Goal: Task Accomplishment & Management: Use online tool/utility

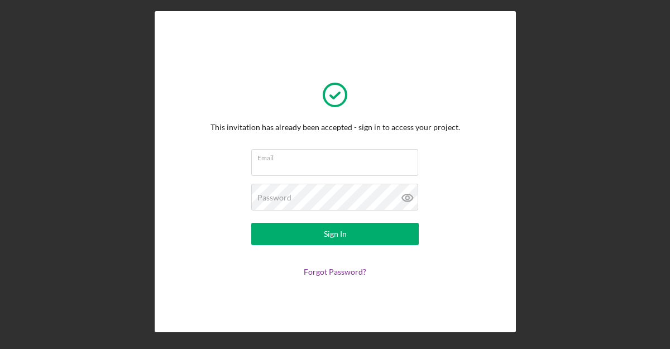
scroll to position [19, 0]
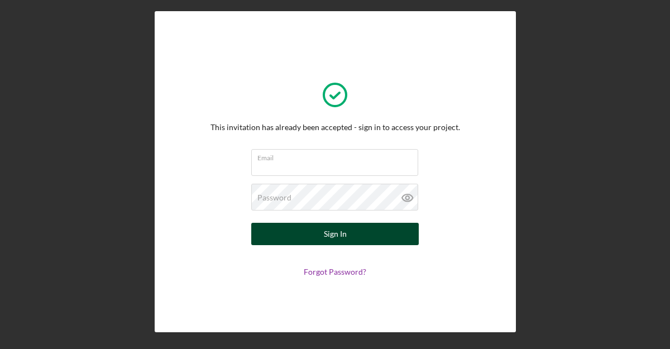
type input "[PERSON_NAME][EMAIL_ADDRESS][DOMAIN_NAME]"
click at [284, 229] on button "Sign In" at bounding box center [335, 234] width 168 height 22
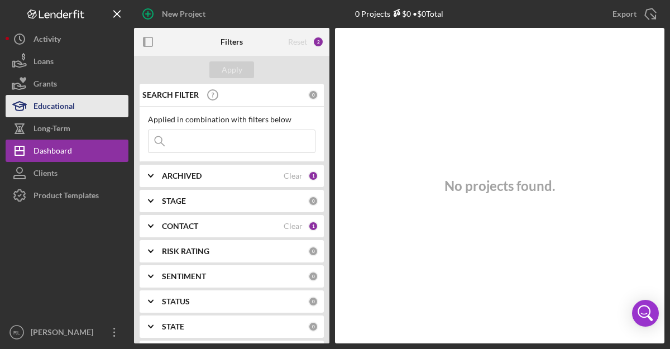
click at [93, 111] on button "Educational" at bounding box center [67, 106] width 123 height 22
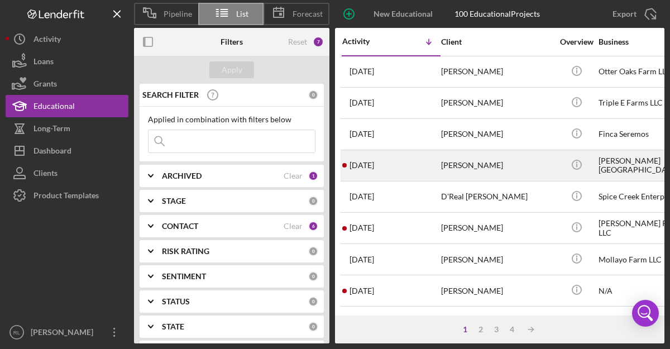
click at [464, 163] on div "[PERSON_NAME]" at bounding box center [497, 166] width 112 height 30
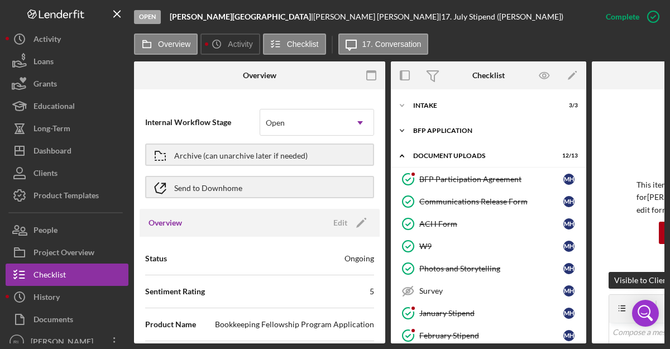
click at [404, 130] on icon "Icon/Expander" at bounding box center [402, 131] width 22 height 22
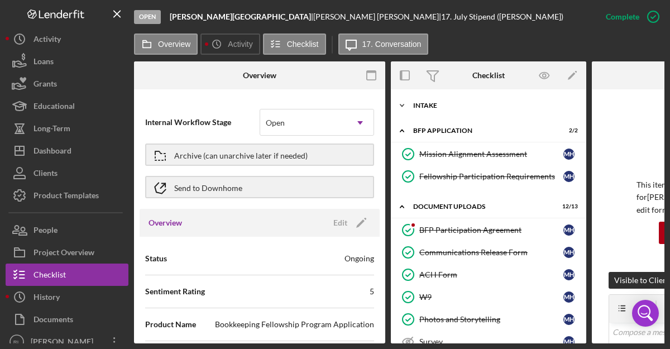
click at [403, 106] on icon "Icon/Expander" at bounding box center [402, 105] width 22 height 22
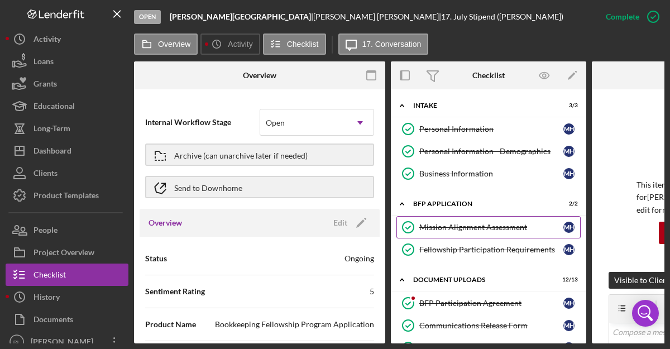
click at [436, 225] on div "Mission Alignment Assessment" at bounding box center [492, 227] width 144 height 9
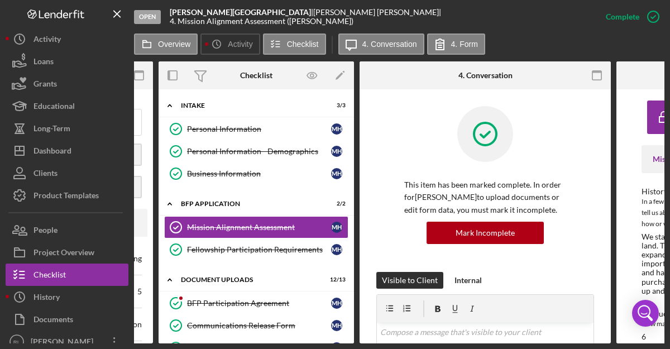
scroll to position [0, 436]
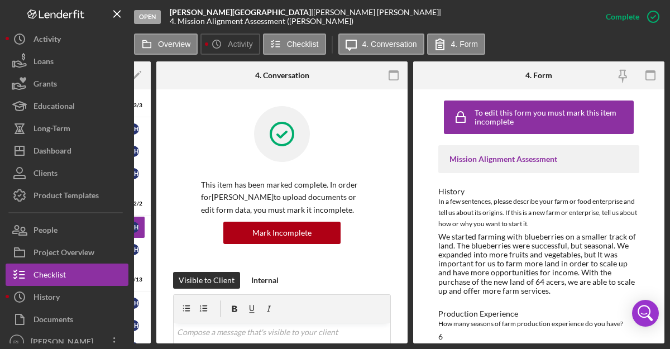
click at [517, 217] on div "In a few sentences, please describe your farm or food enterprise and tell us ab…" at bounding box center [539, 213] width 201 height 34
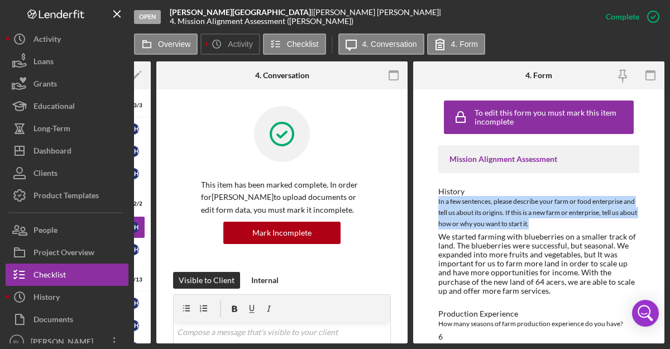
drag, startPoint x: 548, startPoint y: 225, endPoint x: 437, endPoint y: 204, distance: 113.0
type textarea "In a few sentences, please describe your farm or food enterprise and tell us ab…"
click at [437, 204] on div "To edit this form you must mark this item incomplete Mission Alignment Assessme…" at bounding box center [538, 216] width 251 height 254
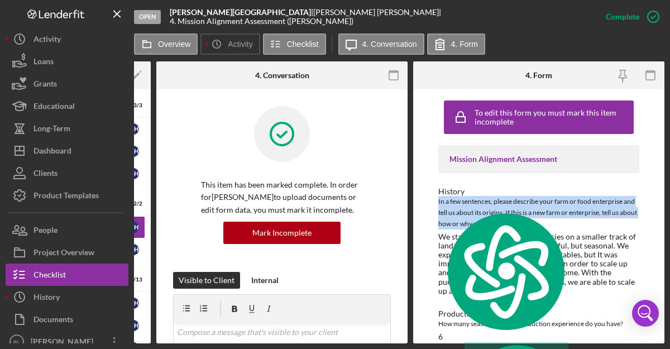
copy div "In a few sentences, please describe your farm or food enterprise and tell us ab…"
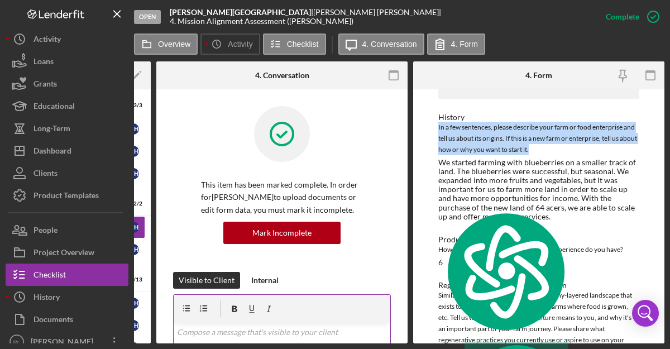
scroll to position [75, 0]
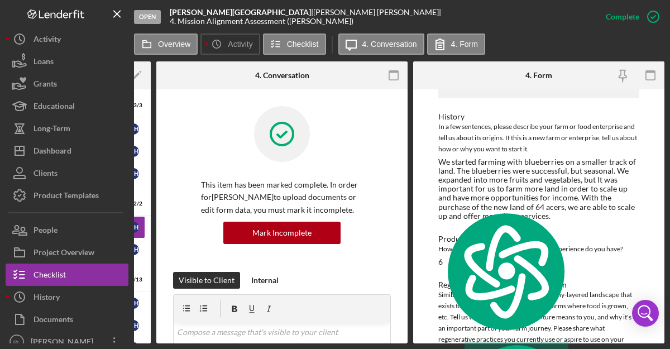
click at [512, 278] on div "Mission Alignment Assessment History In a few sentences, please describe your f…" at bounding box center [539, 306] width 201 height 472
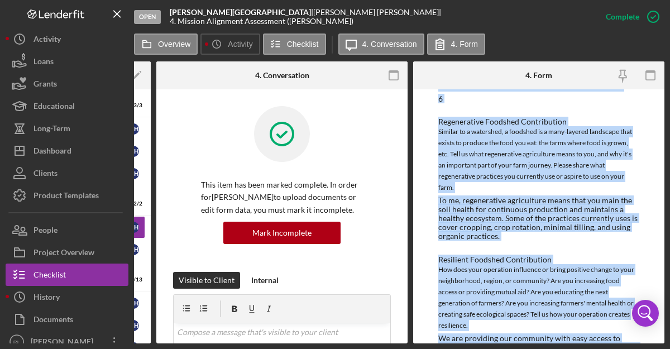
scroll to position [293, 0]
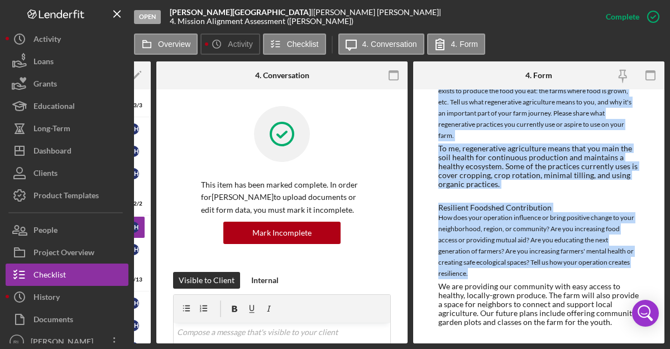
drag, startPoint x: 439, startPoint y: 241, endPoint x: 575, endPoint y: 270, distance: 139.4
click at [575, 270] on div "Mission Alignment Assessment History In a few sentences, please describe your f…" at bounding box center [539, 91] width 201 height 472
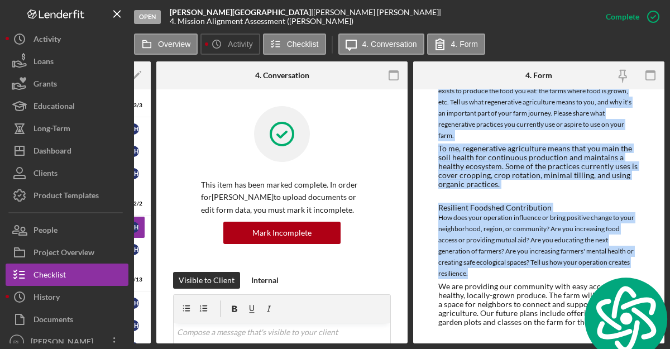
copy div "Production Experience How many seasons of farm production experience do you hav…"
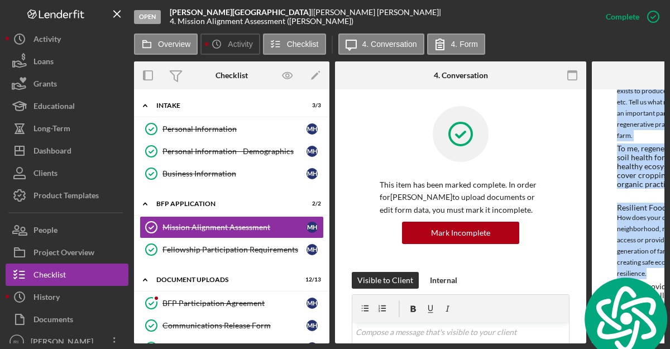
scroll to position [0, 249]
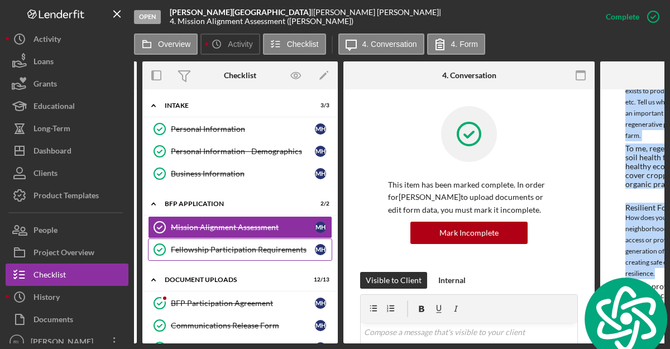
click at [161, 247] on icon "Fellowship Participation Requirements" at bounding box center [160, 250] width 28 height 28
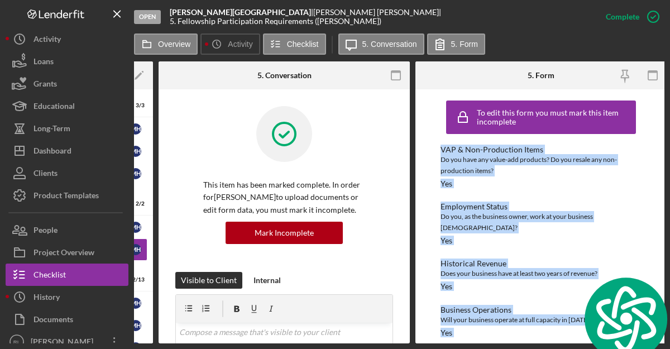
drag, startPoint x: 493, startPoint y: 324, endPoint x: 415, endPoint y: 150, distance: 190.5
click at [415, 150] on div "Overview Internal Workflow Stage Open Icon/Dropdown Arrow Archive (can unarchiv…" at bounding box center [399, 202] width 531 height 282
copy div "VAP & Non-Production Items Do you have any value-add products? Do you resale an…"
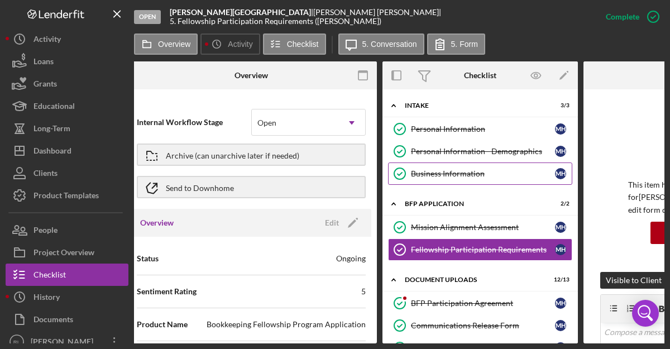
click at [492, 169] on link "Business Information Business Information M H" at bounding box center [480, 174] width 184 height 22
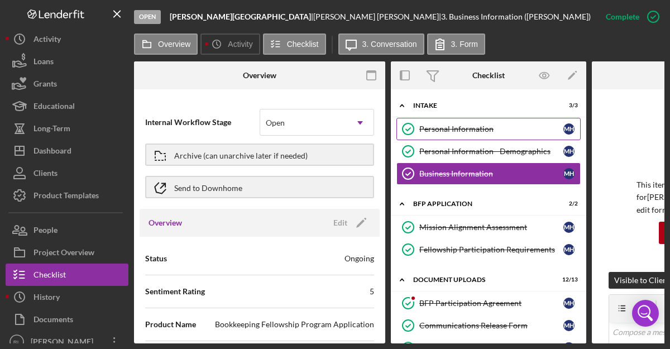
click at [410, 127] on icon "Personal Information" at bounding box center [408, 129] width 28 height 28
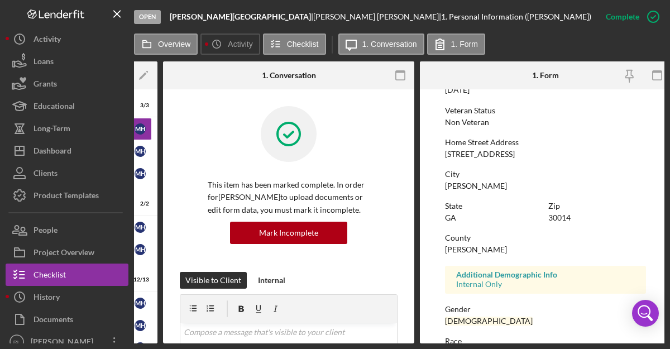
scroll to position [145, 0]
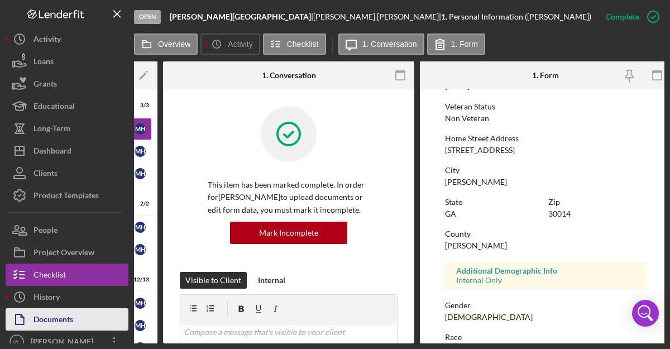
click at [0, 0] on div "Open Harper Deer Creek Farm | Merlon Harper | 1. Personal Information (Merlon H…" at bounding box center [335, 174] width 670 height 349
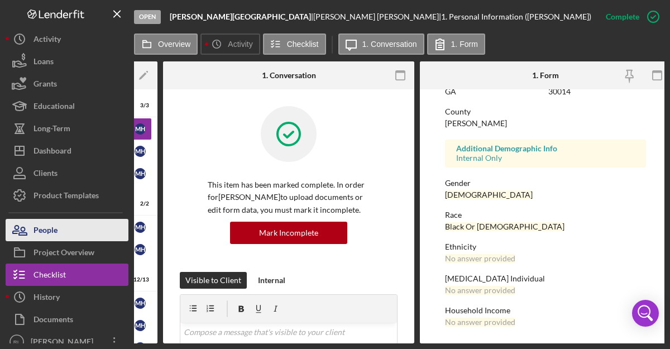
scroll to position [9, 0]
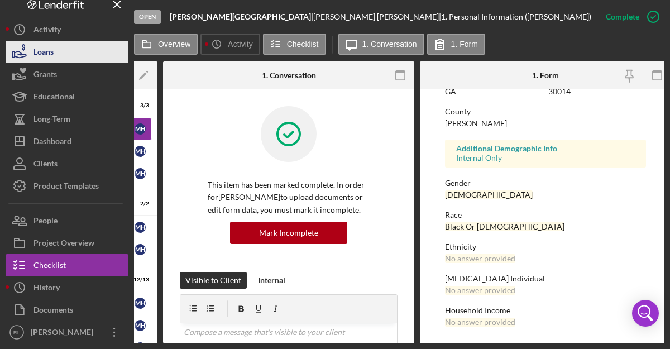
click at [68, 56] on button "Loans" at bounding box center [67, 52] width 123 height 22
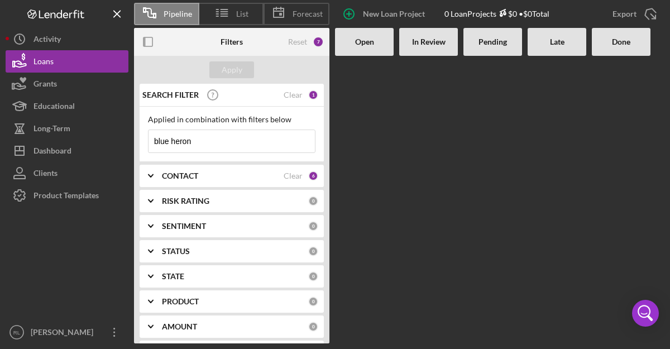
click at [206, 251] on div "STATUS" at bounding box center [235, 251] width 146 height 9
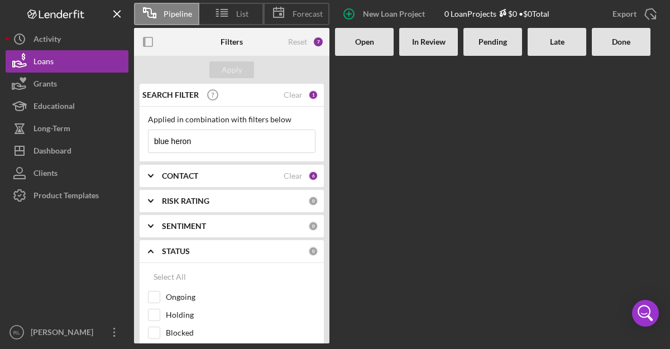
click at [216, 179] on div "CONTACT" at bounding box center [223, 176] width 122 height 9
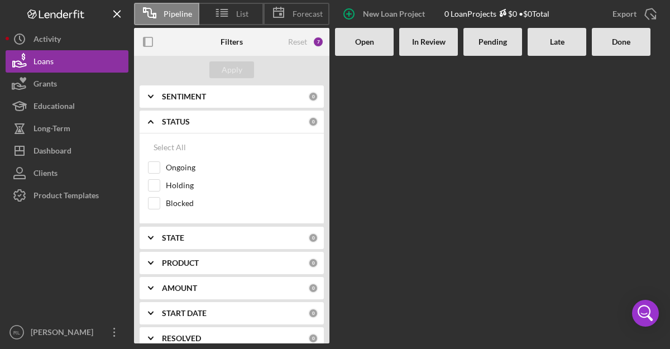
scroll to position [364, 0]
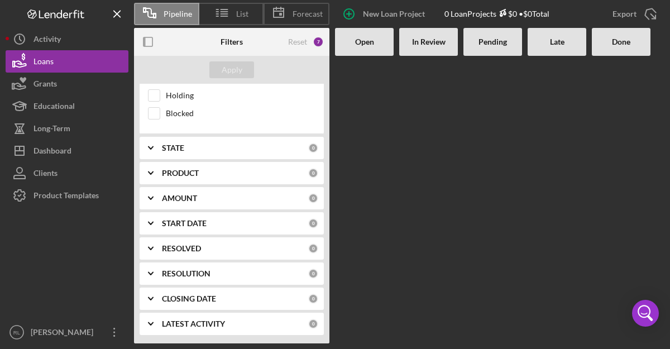
click at [198, 175] on b "PRODUCT" at bounding box center [180, 173] width 37 height 9
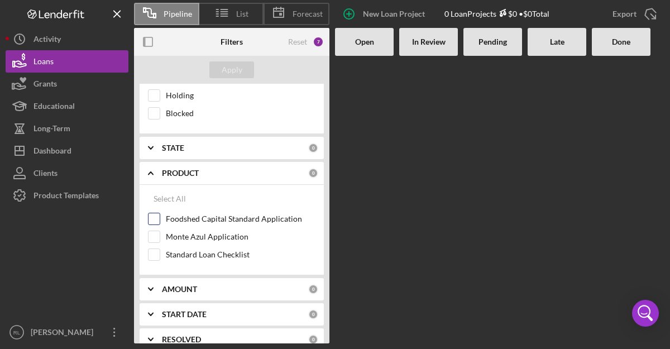
click at [160, 218] on div "Foodshed Capital Standard Application" at bounding box center [232, 222] width 168 height 18
click at [155, 220] on input "Foodshed Capital Standard Application" at bounding box center [154, 218] width 11 height 11
checkbox input "true"
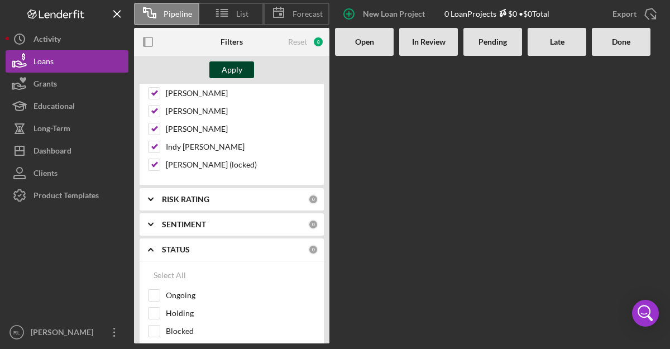
click at [236, 70] on div "Apply" at bounding box center [232, 69] width 21 height 17
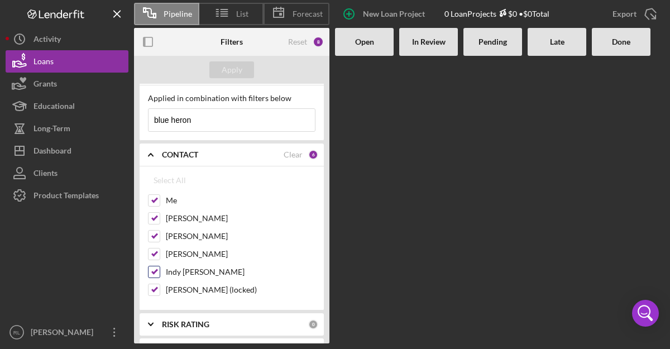
scroll to position [0, 0]
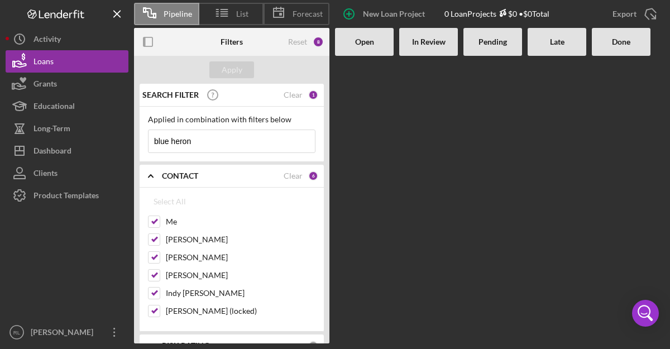
click at [369, 44] on b "Open" at bounding box center [364, 41] width 19 height 9
click at [242, 14] on span "List" at bounding box center [242, 13] width 12 height 9
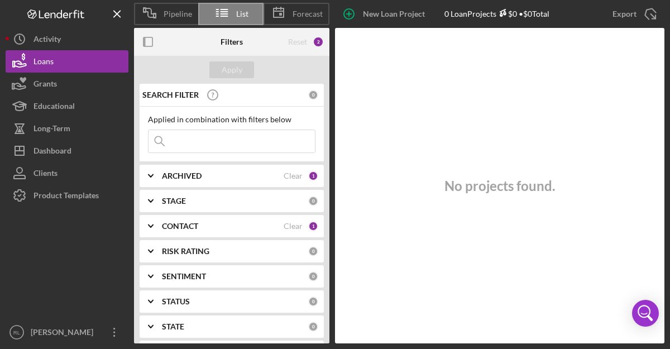
click at [204, 176] on div "ARCHIVED" at bounding box center [223, 176] width 122 height 9
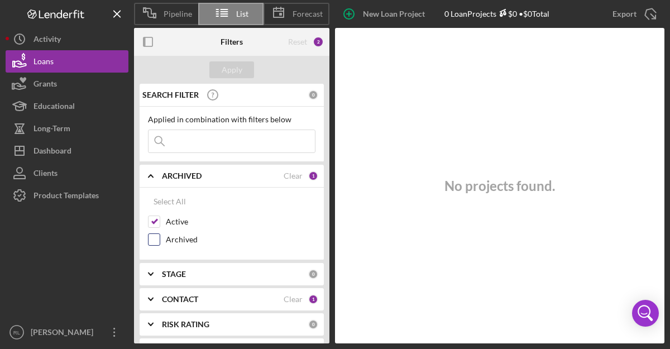
click at [163, 240] on div "Archived" at bounding box center [232, 243] width 168 height 18
click at [154, 240] on input "Archived" at bounding box center [154, 239] width 11 height 11
checkbox input "true"
click at [235, 68] on div "Apply" at bounding box center [232, 69] width 21 height 17
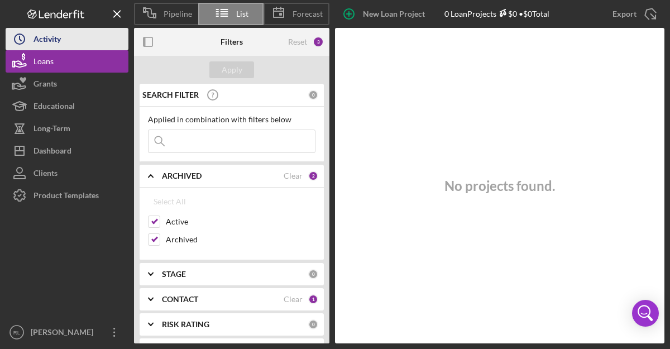
click at [72, 46] on button "Icon/History Activity" at bounding box center [67, 39] width 123 height 22
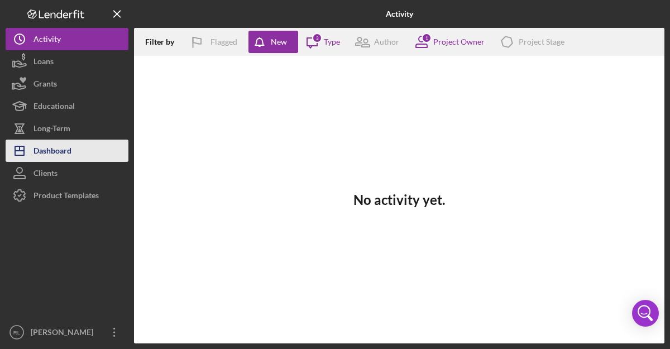
click at [58, 145] on div "Dashboard" at bounding box center [53, 152] width 38 height 25
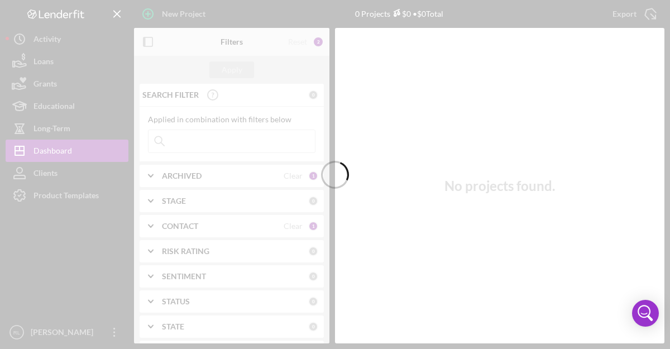
click at [58, 172] on div at bounding box center [335, 174] width 670 height 349
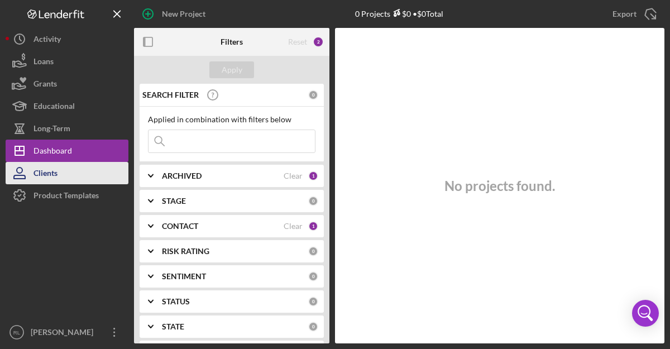
click at [57, 177] on div "Clients" at bounding box center [46, 174] width 24 height 25
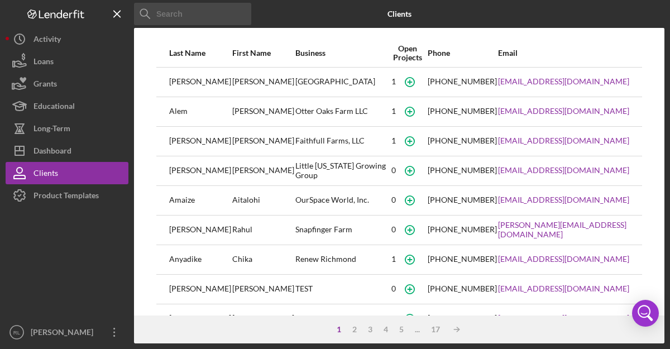
click at [396, 84] on div "1" at bounding box center [394, 81] width 4 height 9
click at [413, 83] on icon "button" at bounding box center [409, 81] width 25 height 25
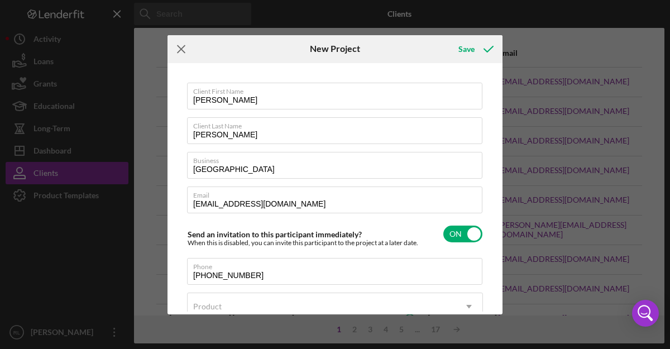
click at [180, 50] on line at bounding box center [181, 48] width 7 height 7
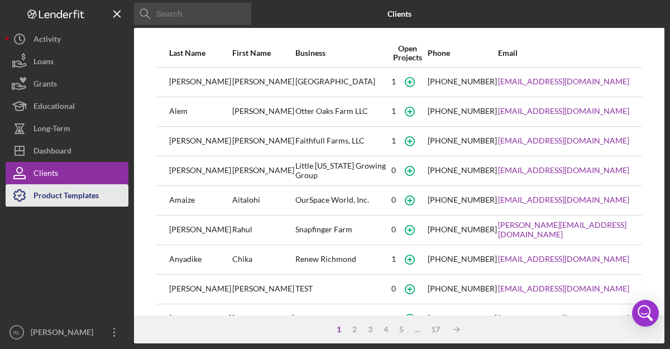
click at [92, 199] on div "Product Templates" at bounding box center [66, 196] width 65 height 25
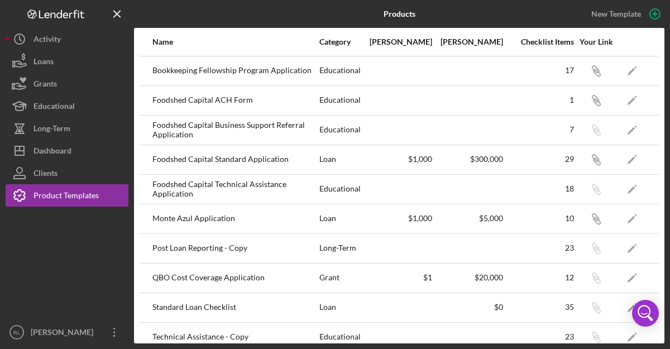
click at [218, 158] on div "Foodshed Capital Standard Application" at bounding box center [236, 160] width 166 height 28
click at [568, 161] on div "29" at bounding box center [539, 159] width 70 height 9
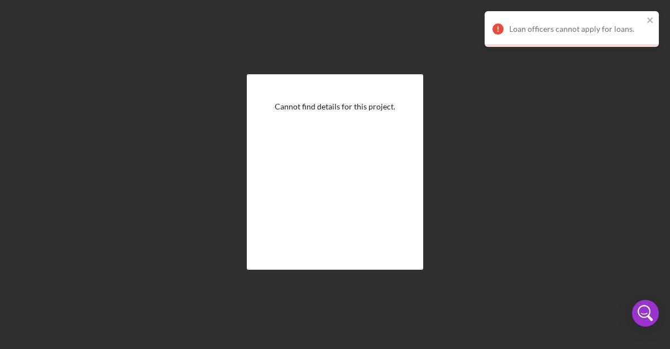
scroll to position [19, 0]
click at [650, 19] on icon "close" at bounding box center [651, 20] width 8 height 9
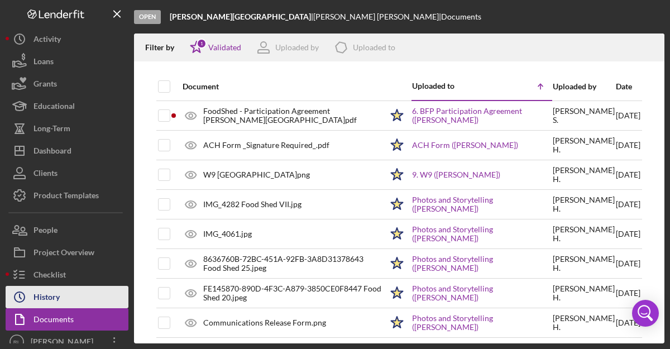
scroll to position [9, 0]
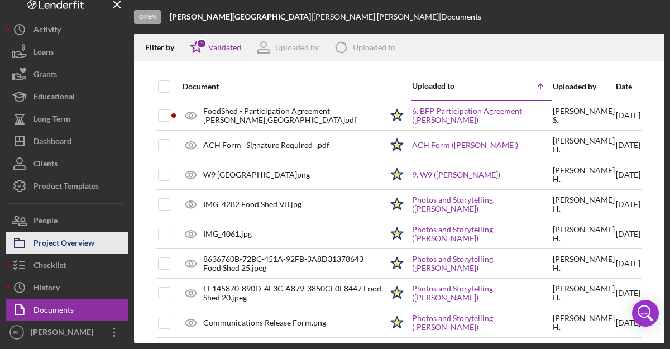
click at [74, 244] on div "Project Overview" at bounding box center [64, 244] width 61 height 25
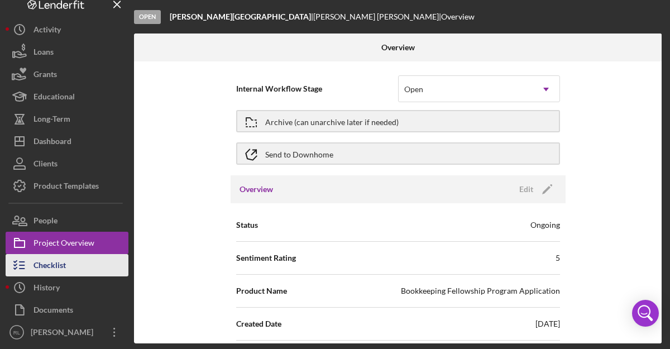
click at [60, 260] on div "Checklist" at bounding box center [50, 266] width 32 height 25
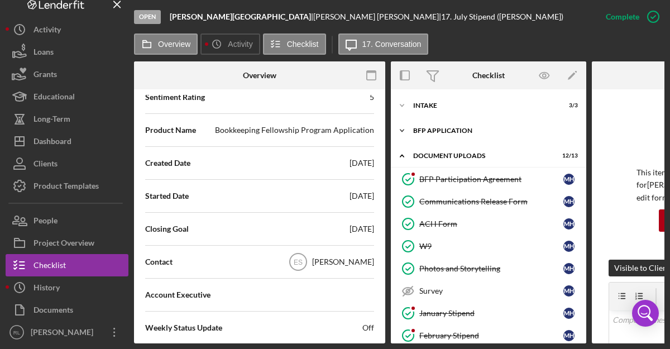
click at [402, 131] on polyline at bounding box center [402, 131] width 3 height 2
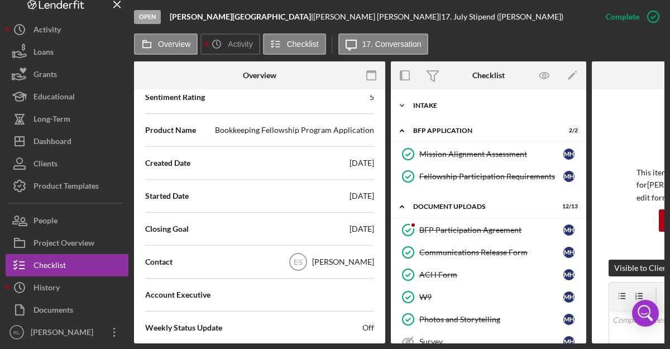
click at [406, 105] on icon "Icon/Expander" at bounding box center [402, 105] width 22 height 22
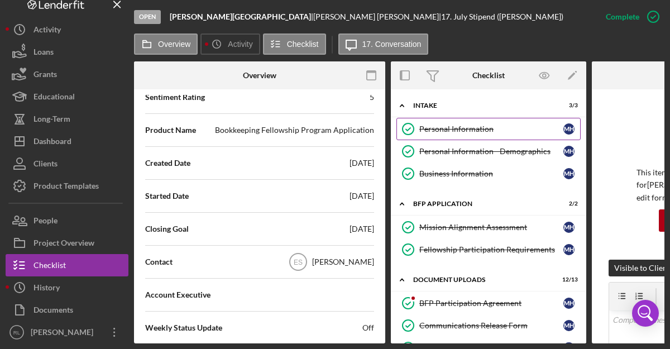
click at [530, 135] on link "Personal Information Personal Information M H" at bounding box center [489, 129] width 184 height 22
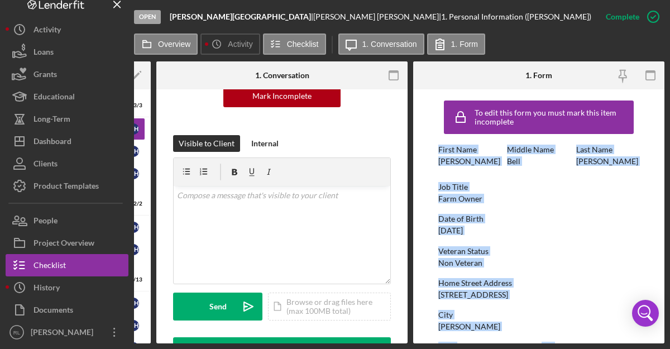
drag, startPoint x: 535, startPoint y: 319, endPoint x: 433, endPoint y: 145, distance: 201.6
type textarea "First Name Merlon Middle Name Bell Last Name Harper Job Title Farm Owner Date o…"
click at [433, 145] on form "To edit this form you must mark this item incomplete First Name Merlon Middle N…" at bounding box center [538, 216] width 251 height 254
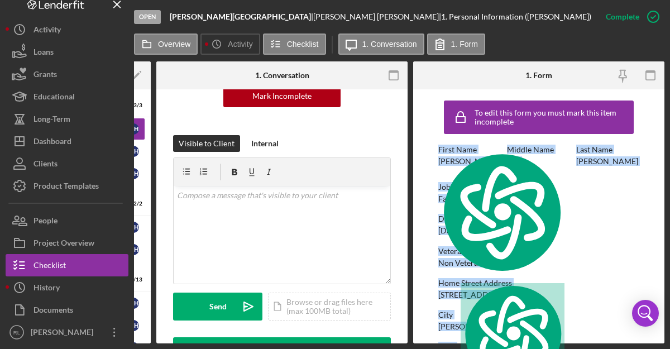
click at [522, 211] on div "To edit this form you must mark this item incomplete First Name Merlon Middle N…" at bounding box center [539, 350] width 201 height 510
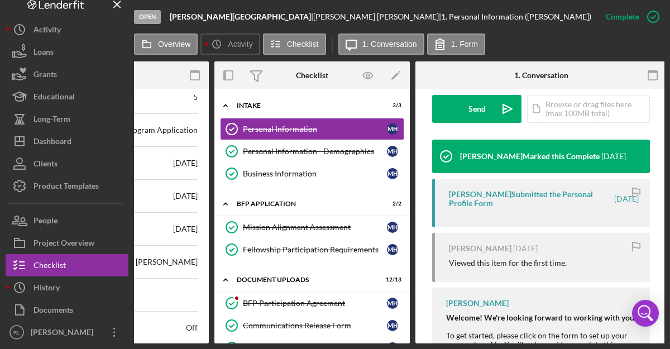
scroll to position [347, 0]
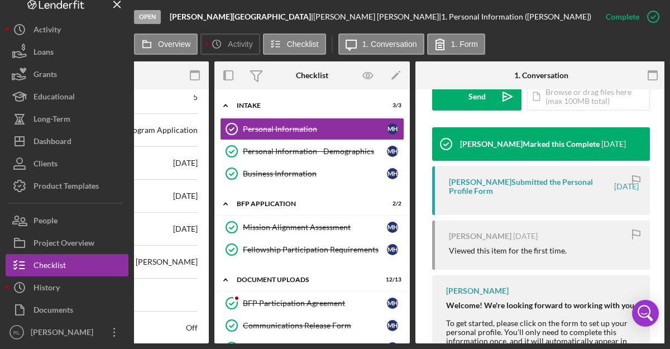
click at [537, 182] on div "Alex Pate Submitted the Personal Profile Form" at bounding box center [531, 187] width 164 height 18
click at [487, 191] on div "Alex Pate Submitted the Personal Profile Form" at bounding box center [531, 187] width 164 height 18
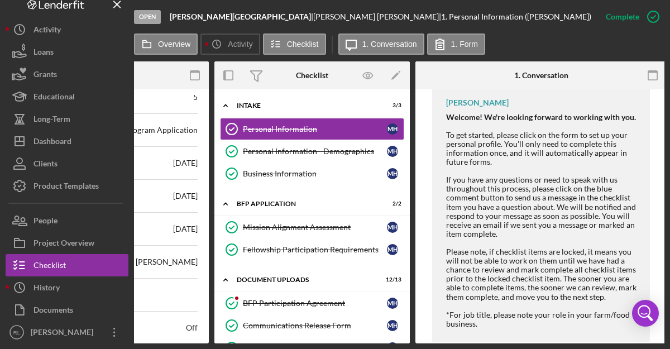
scroll to position [560, 0]
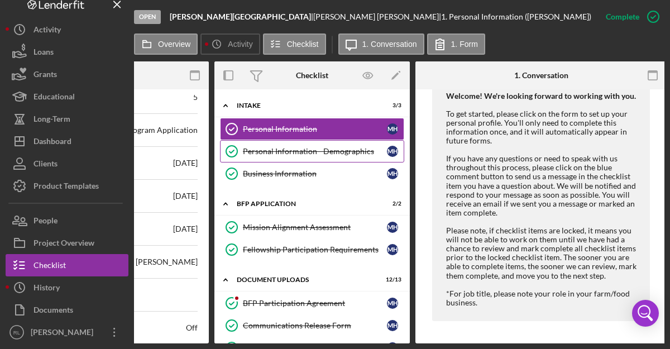
click at [232, 151] on polyline at bounding box center [232, 151] width 4 height 3
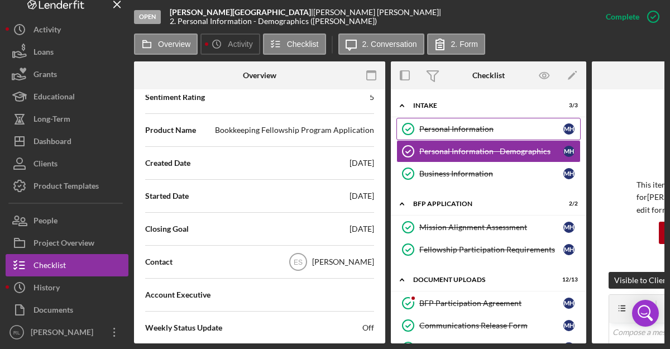
click at [421, 131] on div "Personal Information" at bounding box center [492, 129] width 144 height 9
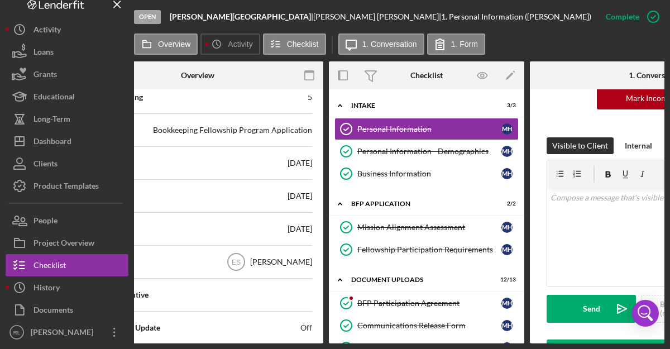
scroll to position [0, 78]
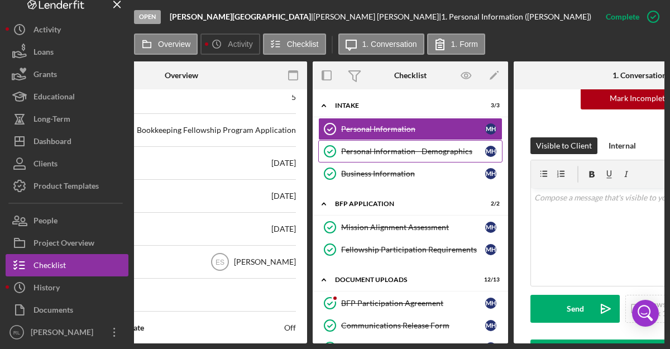
click at [436, 154] on div "Personal Information - Demographics" at bounding box center [413, 151] width 144 height 9
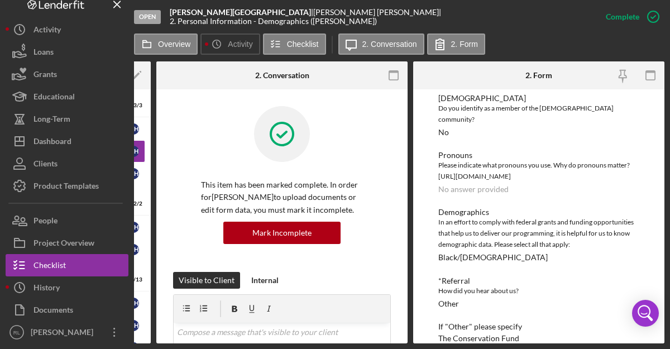
scroll to position [65, 0]
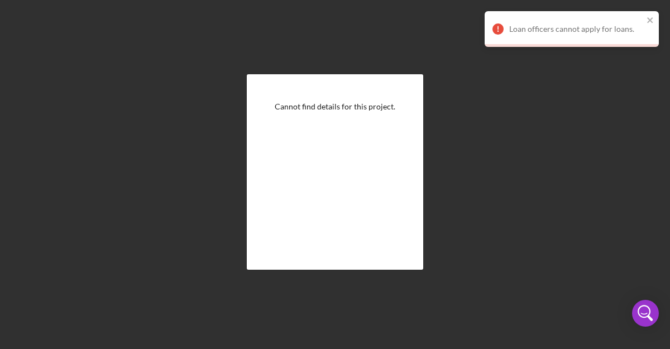
scroll to position [19, 0]
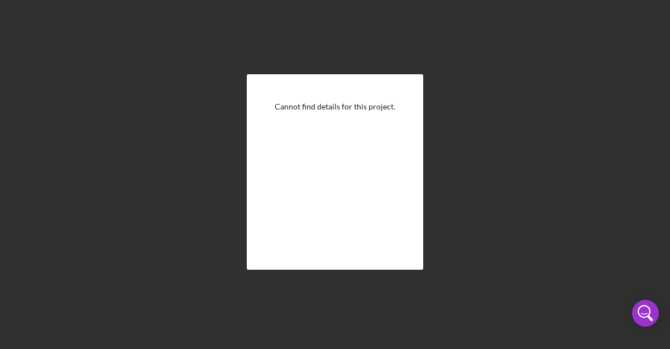
scroll to position [19, 0]
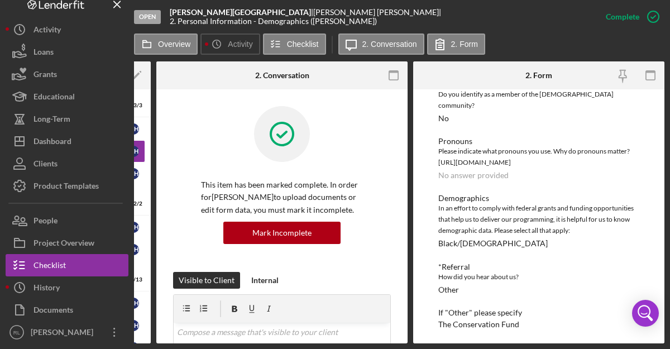
scroll to position [71, 0]
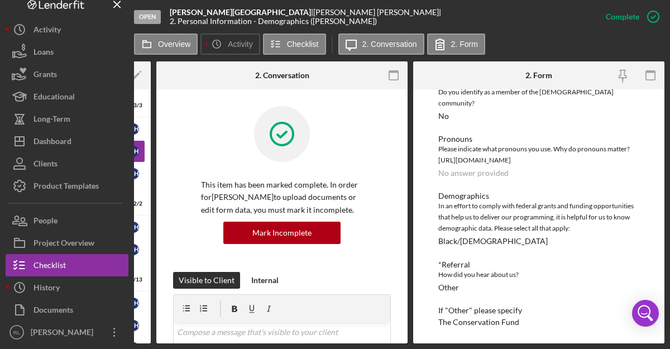
click at [542, 221] on div "In an effort to comply with federal grants and funding opportunities that help …" at bounding box center [539, 218] width 201 height 34
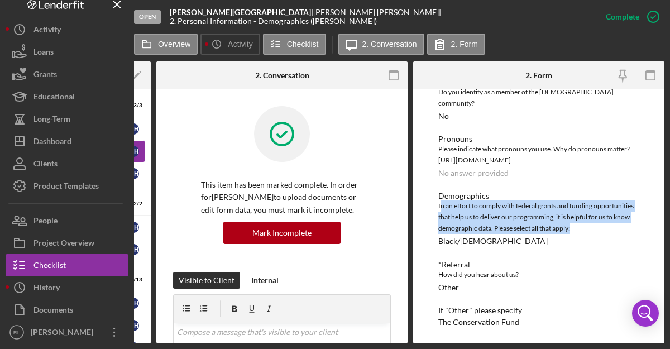
drag, startPoint x: 581, startPoint y: 227, endPoint x: 440, endPoint y: 207, distance: 142.8
click at [440, 207] on div "In an effort to comply with federal grants and funding opportunities that help …" at bounding box center [539, 218] width 201 height 34
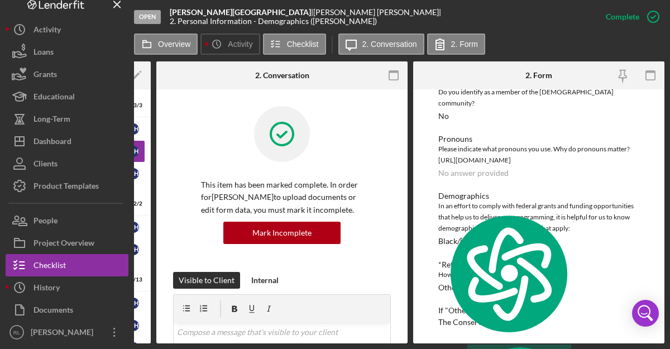
click at [594, 196] on div "Demographics" at bounding box center [539, 196] width 201 height 9
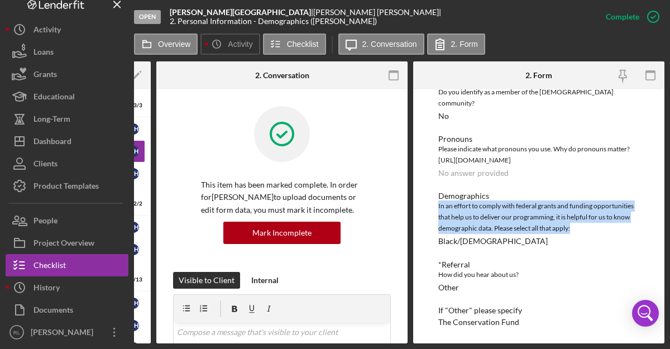
drag, startPoint x: 581, startPoint y: 227, endPoint x: 435, endPoint y: 203, distance: 148.4
click at [435, 203] on div "To edit this form you must mark this item incomplete LGBTQ+ Do you identify as …" at bounding box center [538, 216] width 251 height 254
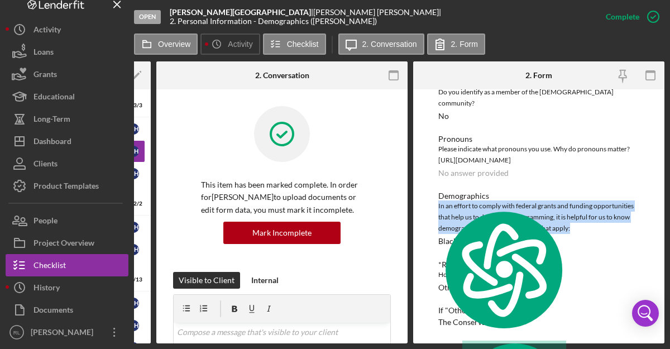
copy div "In an effort to comply with federal grants and funding opportunities that help …"
click at [519, 184] on div "LGBTQ+ Do you identify as a member of the LGBTQ+ community? No Pronouns Please …" at bounding box center [539, 202] width 201 height 249
click at [524, 188] on div "LGBTQ+ Do you identify as a member of the LGBTQ+ community? No Pronouns Please …" at bounding box center [539, 202] width 201 height 249
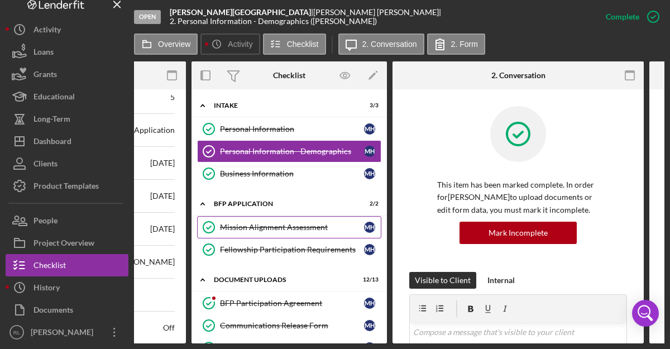
scroll to position [0, 227]
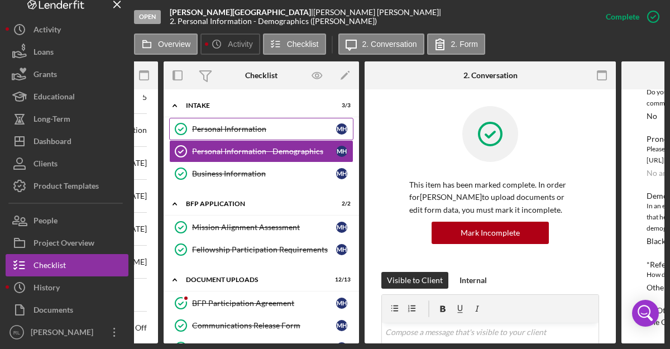
click at [301, 134] on div "Personal Information" at bounding box center [264, 129] width 144 height 9
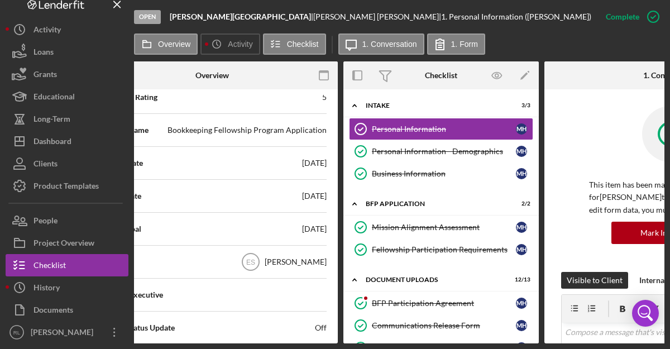
scroll to position [0, 15]
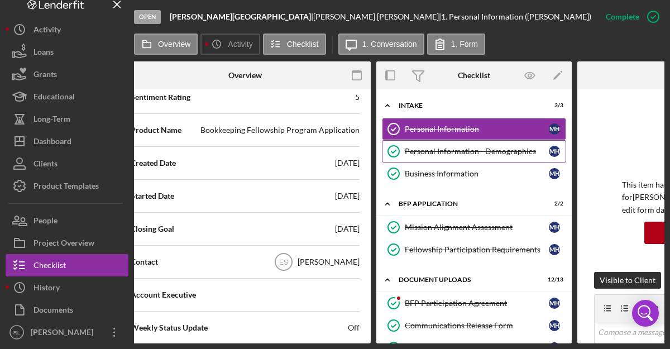
click at [478, 152] on div "Personal Information - Demographics" at bounding box center [477, 151] width 144 height 9
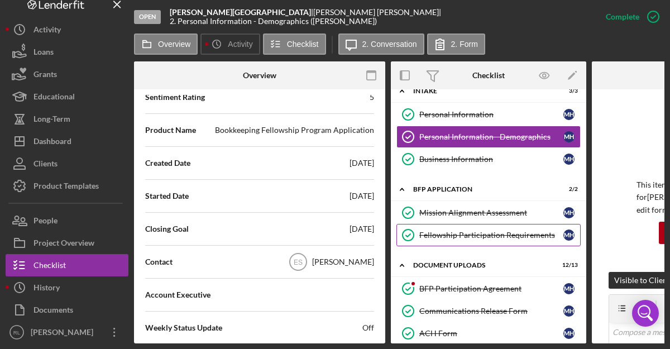
scroll to position [14, 0]
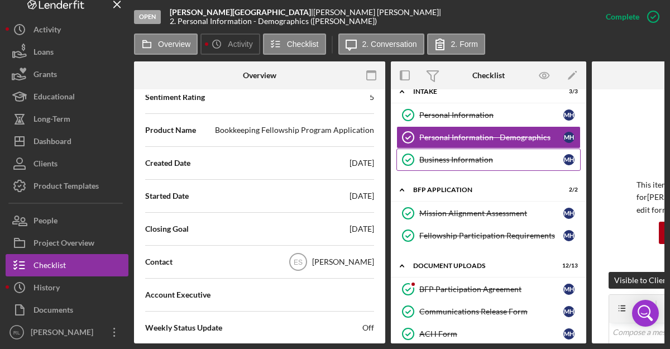
click at [408, 159] on icon "Business Information" at bounding box center [408, 160] width 28 height 28
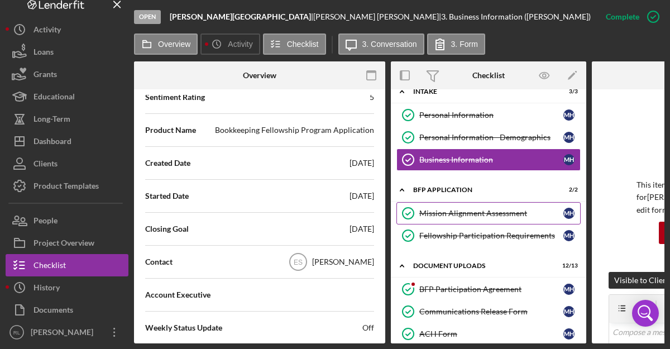
click at [556, 215] on div "Mission Alignment Assessment" at bounding box center [492, 213] width 144 height 9
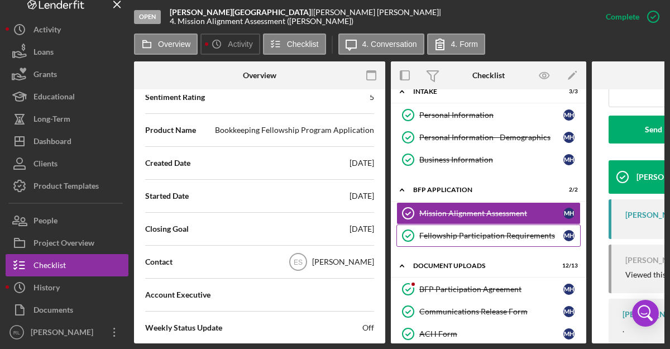
click at [449, 239] on div "Fellowship Participation Requirements" at bounding box center [492, 235] width 144 height 9
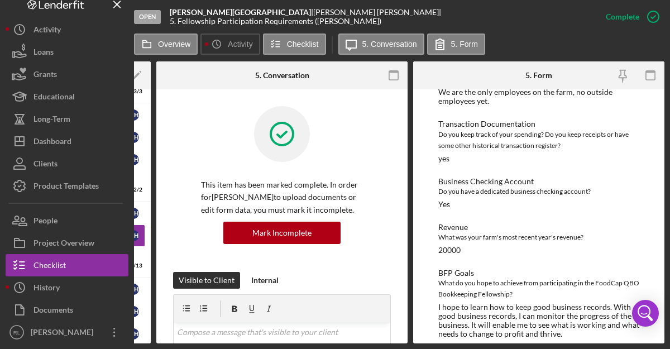
scroll to position [403, 0]
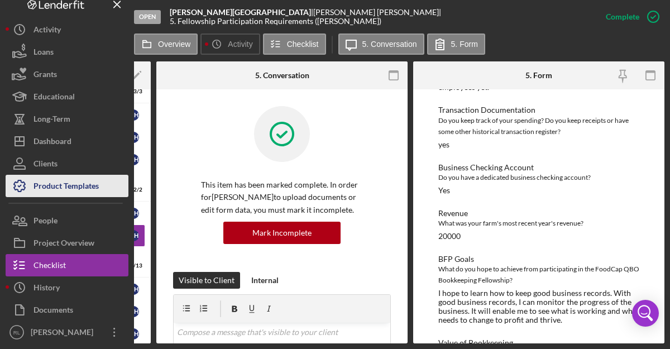
click at [66, 189] on div "Product Templates" at bounding box center [66, 187] width 65 height 25
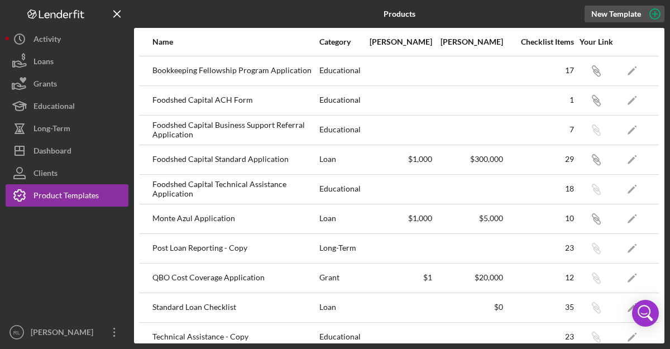
click at [655, 16] on icon "button" at bounding box center [656, 14] width 6 height 6
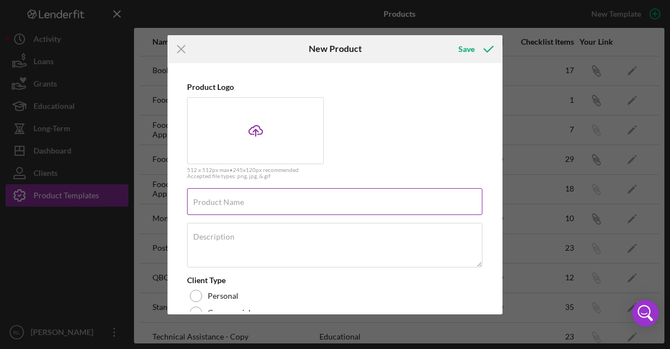
click at [246, 206] on input "Product Name" at bounding box center [335, 201] width 296 height 27
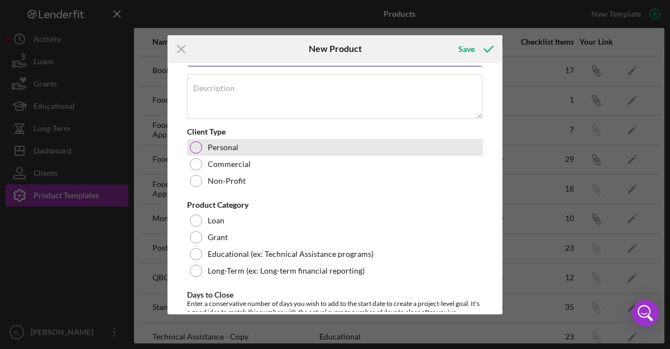
scroll to position [150, 0]
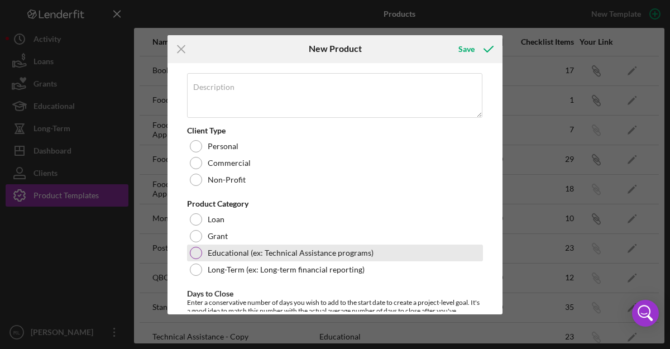
type input "All Purpose Bookkeeping Program Application"
click at [194, 251] on div at bounding box center [196, 253] width 12 height 12
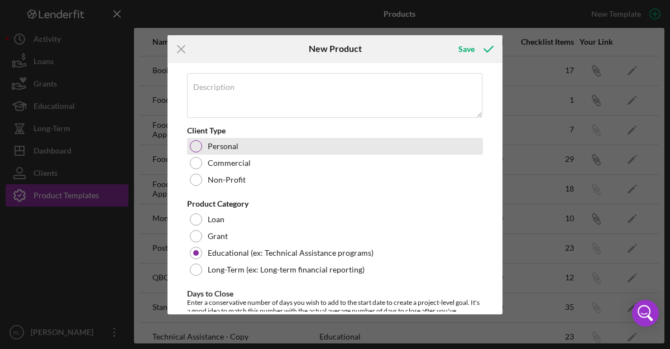
click at [200, 151] on div "Personal" at bounding box center [335, 146] width 296 height 17
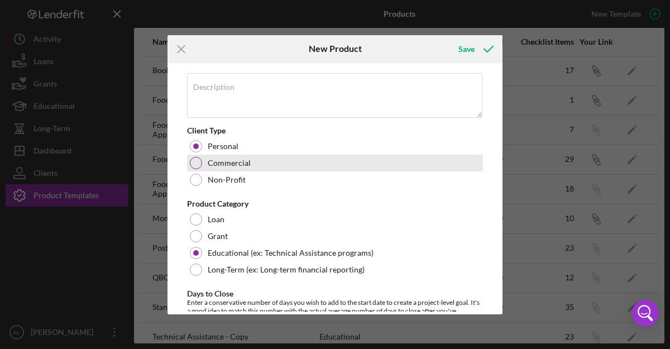
click at [199, 164] on div at bounding box center [196, 163] width 12 height 12
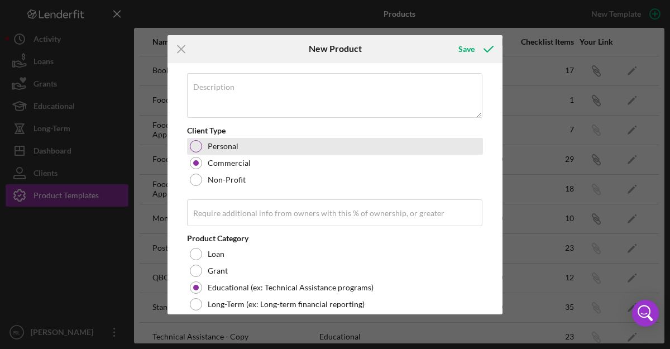
click at [196, 144] on div at bounding box center [196, 146] width 12 height 12
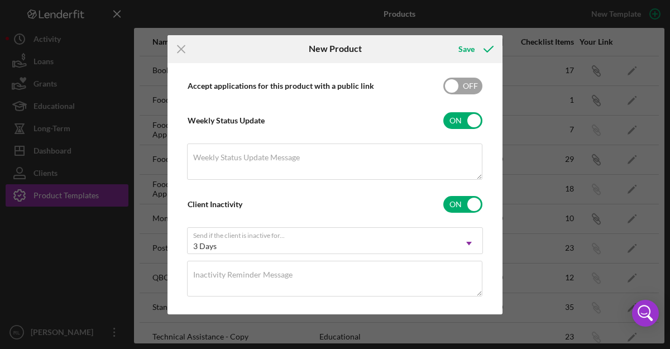
scroll to position [449, 0]
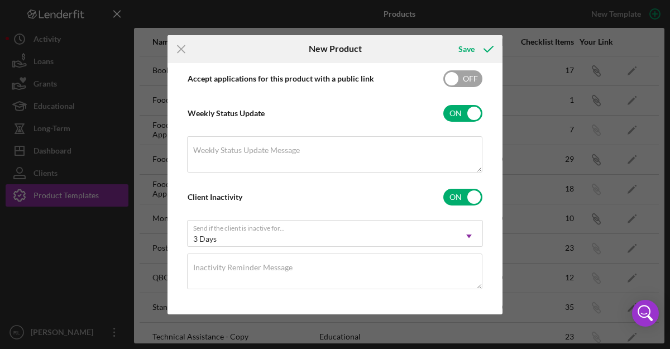
click at [332, 226] on div "3 Days" at bounding box center [322, 239] width 268 height 26
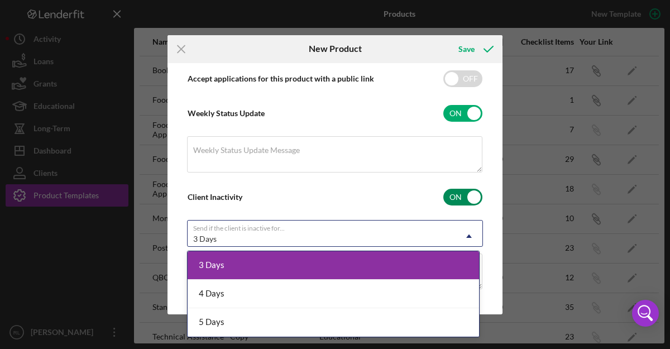
scroll to position [451, 0]
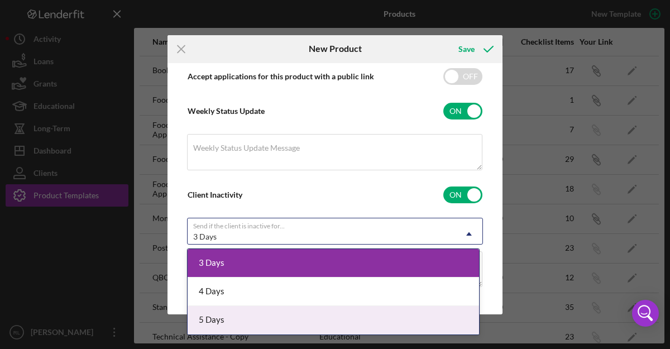
click at [293, 311] on div "5 Days" at bounding box center [334, 320] width 292 height 28
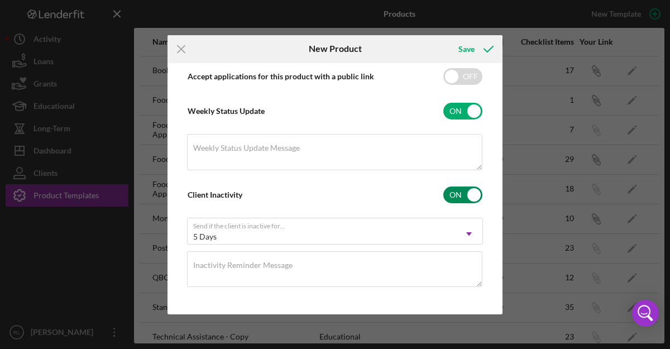
click at [448, 200] on input "checkbox" at bounding box center [463, 195] width 39 height 17
checkbox input "false"
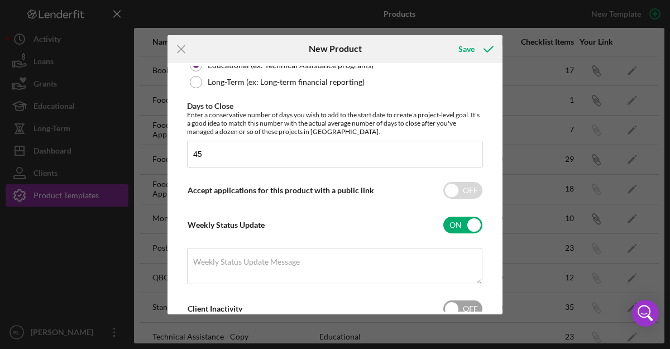
scroll to position [334, 0]
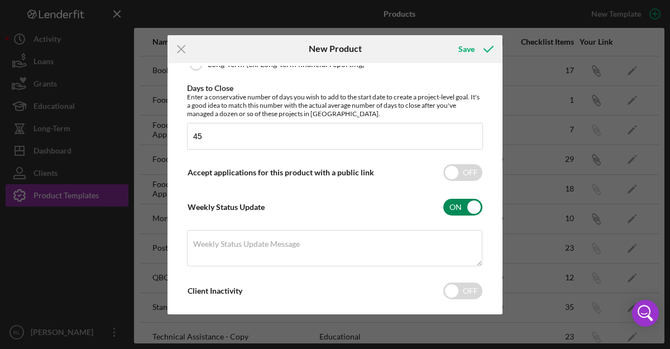
click at [458, 207] on input "checkbox" at bounding box center [463, 207] width 39 height 17
checkbox input "false"
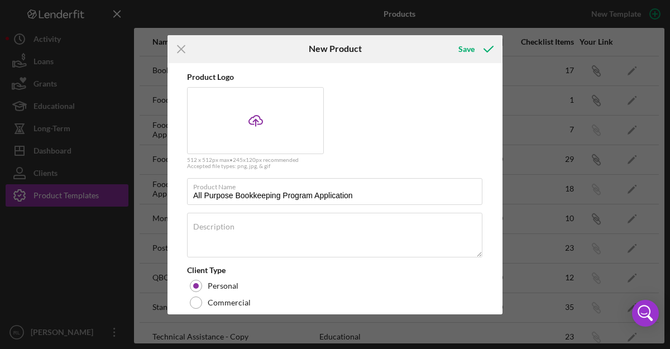
scroll to position [0, 0]
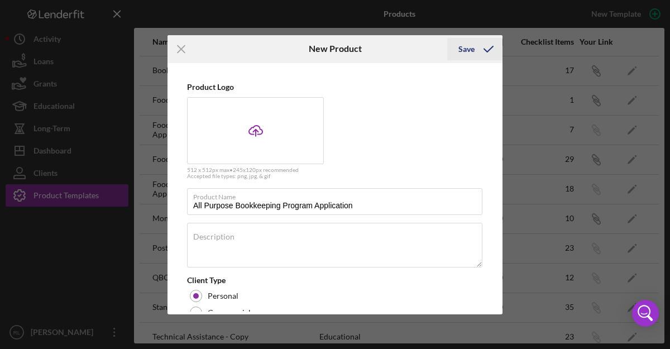
click at [468, 51] on div "Save" at bounding box center [467, 49] width 16 height 22
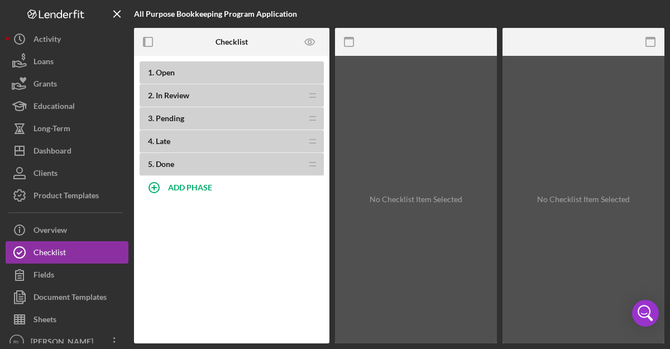
click at [177, 78] on div "1 . Open" at bounding box center [232, 72] width 184 height 23
click at [162, 96] on span "In Review" at bounding box center [173, 95] width 34 height 9
click at [173, 96] on span "In Review" at bounding box center [173, 95] width 34 height 9
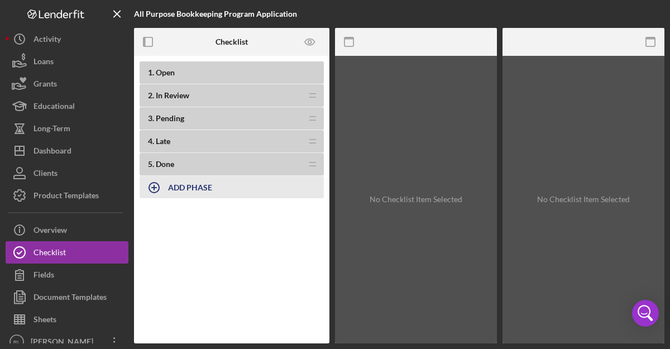
click at [183, 186] on b "ADD PHASE" at bounding box center [190, 187] width 44 height 9
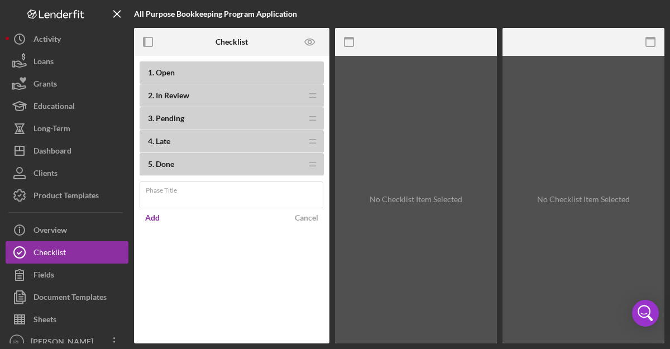
click at [195, 232] on div "1 . Open 2 . In Review Icon/Drag 3 . Pending Icon/Drag 4 . Late Icon/Drag 5 . D…" at bounding box center [232, 200] width 196 height 288
click at [148, 42] on icon "button" at bounding box center [148, 42] width 25 height 25
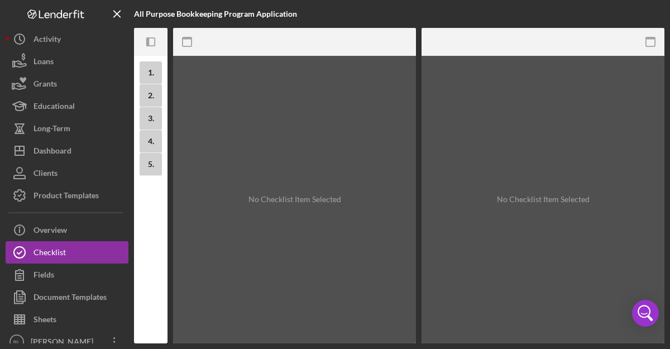
click at [148, 42] on icon "button" at bounding box center [147, 41] width 3 height 9
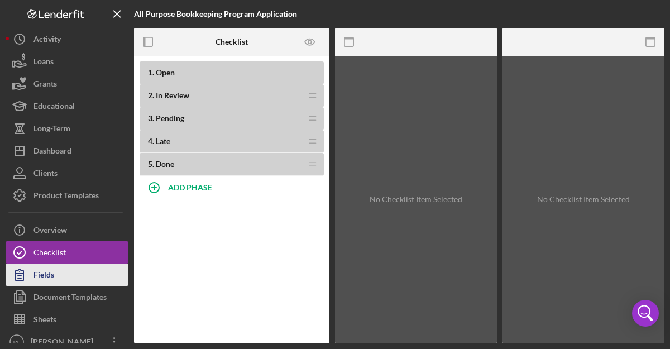
click at [63, 274] on button "Fields" at bounding box center [67, 275] width 123 height 22
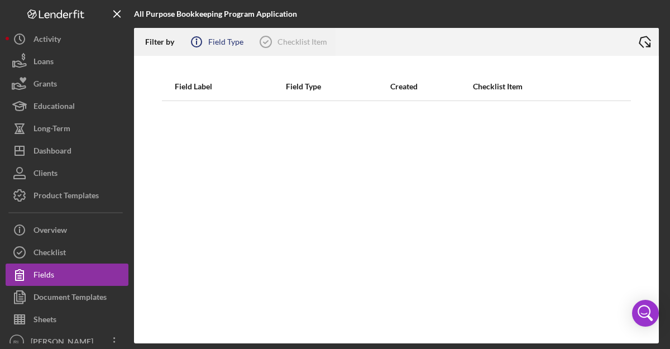
click at [208, 50] on icon "Icon/Info" at bounding box center [197, 42] width 28 height 28
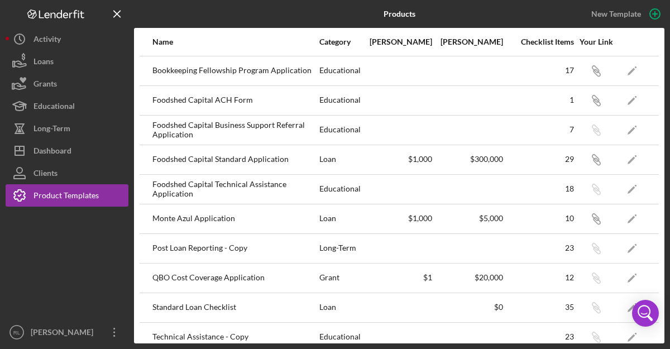
scroll to position [19, 0]
click at [280, 68] on div "Bookkeeping Fellowship Program Application" at bounding box center [236, 71] width 166 height 28
click at [629, 77] on icon "Icon/Edit" at bounding box center [632, 70] width 25 height 25
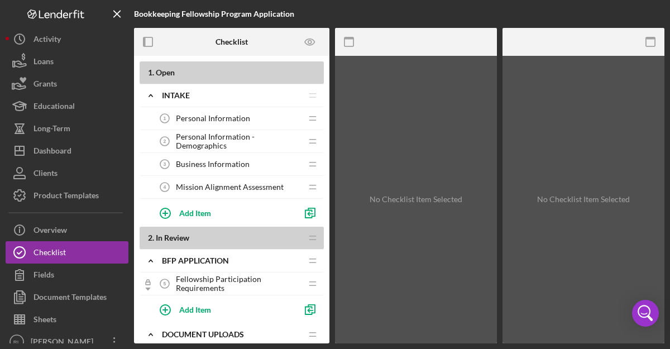
click at [247, 185] on span "Mission Alignment Assessment" at bounding box center [230, 187] width 108 height 9
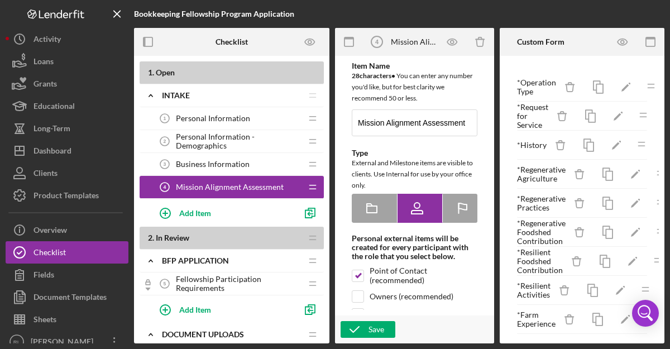
type textarea "<div>This section is where we learn about your farm or food business, and how y…"
type textarea "<div>Thank you for your interest.&nbsp; A FoodCap representative will reach out…"
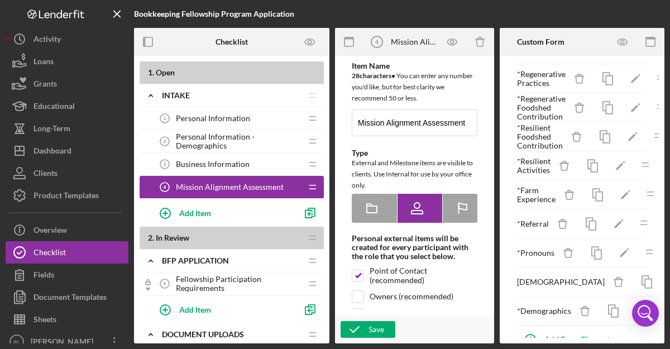
scroll to position [149, 0]
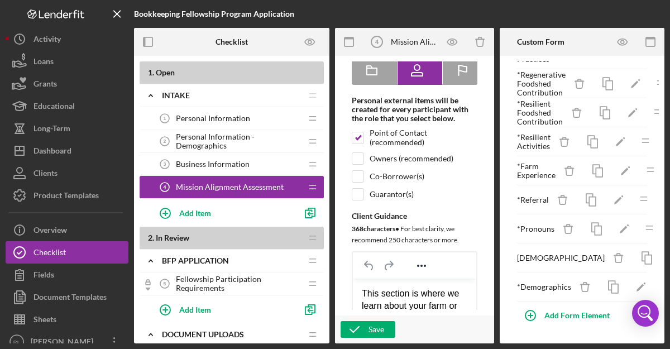
scroll to position [0, 0]
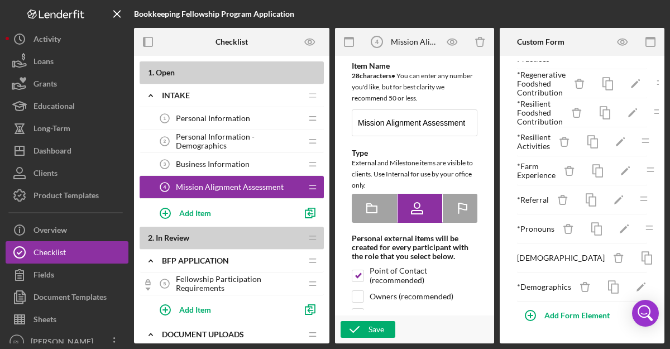
click at [230, 122] on span "Personal Information" at bounding box center [213, 118] width 74 height 9
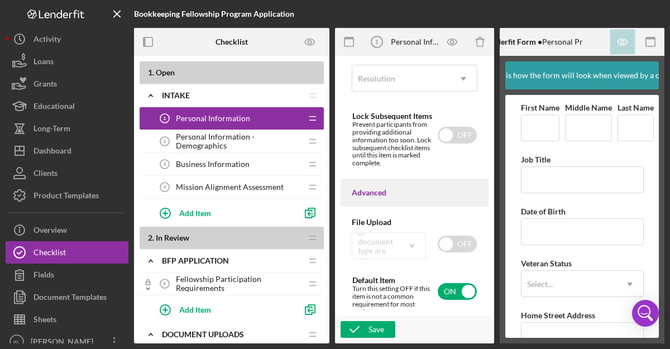
scroll to position [975, 0]
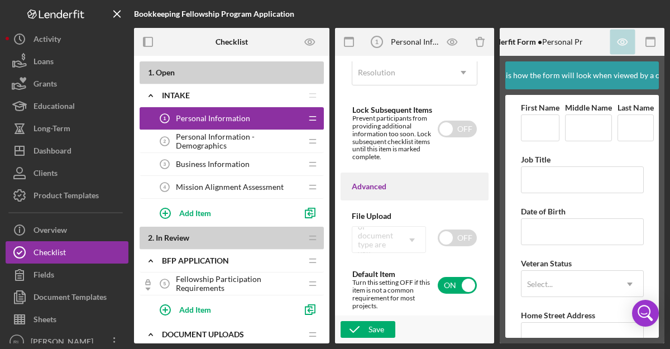
click at [204, 144] on span "Personal Information - Demographics" at bounding box center [239, 141] width 126 height 18
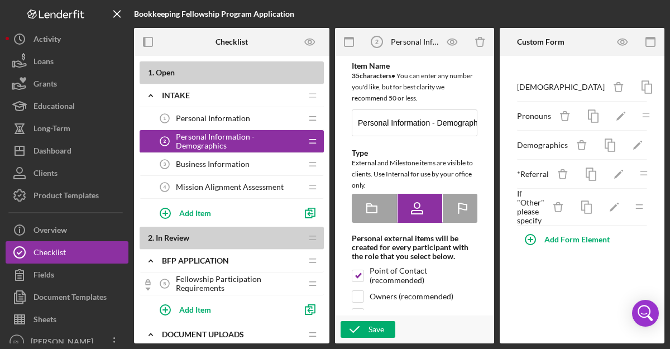
click at [207, 165] on span "Business Information" at bounding box center [213, 164] width 74 height 9
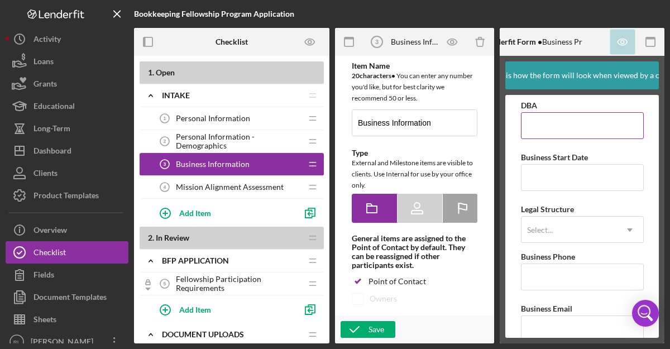
scroll to position [84, 0]
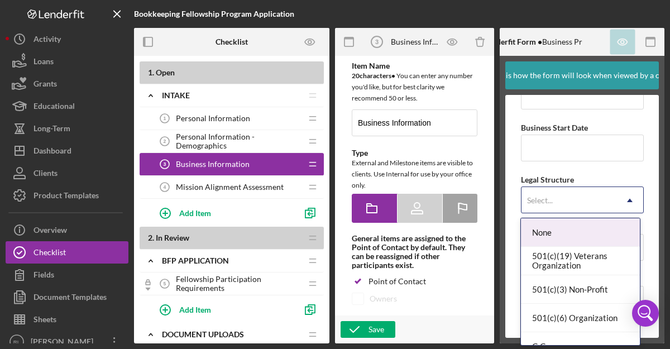
click at [625, 204] on icon "Icon/Dropdown Arrow" at bounding box center [630, 200] width 27 height 27
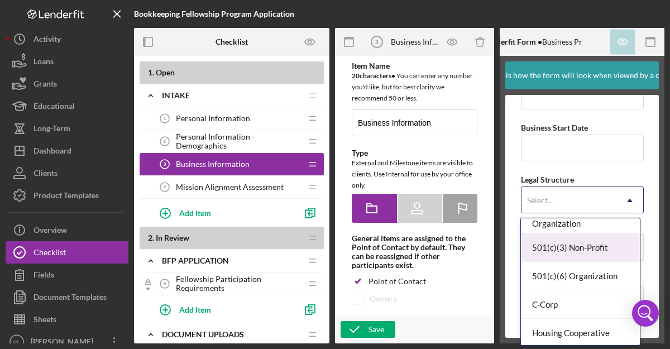
scroll to position [0, 0]
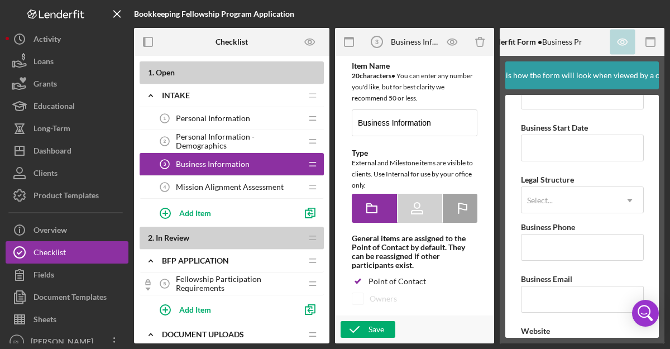
click at [253, 143] on span "Personal Information - Demographics" at bounding box center [239, 141] width 126 height 18
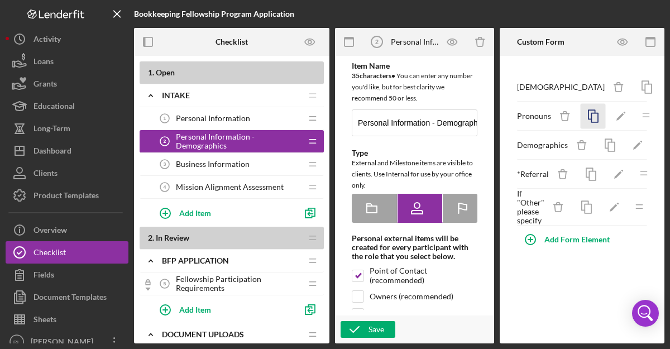
scroll to position [0, 13]
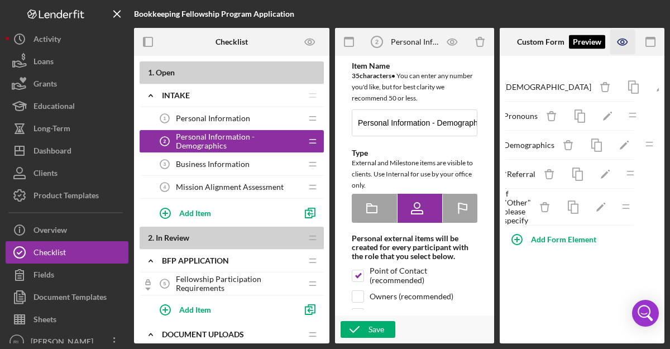
click at [623, 47] on icon "button" at bounding box center [623, 42] width 25 height 25
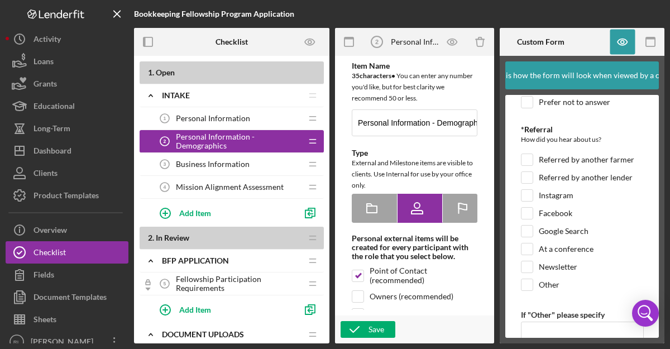
scroll to position [405, 0]
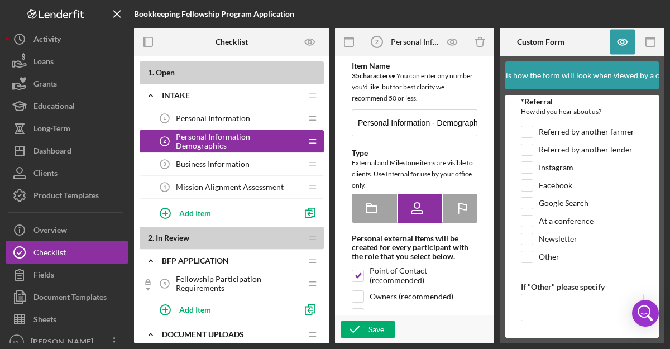
click at [292, 167] on div "Business Information 3 Business Information" at bounding box center [228, 164] width 148 height 22
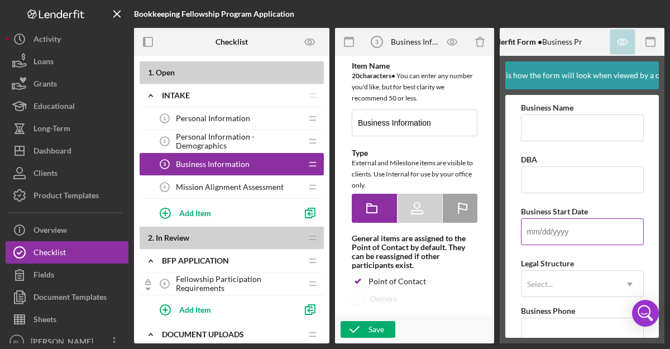
click at [595, 235] on input "Business Start Date" at bounding box center [582, 231] width 123 height 27
click at [548, 216] on label "Business Start Date" at bounding box center [554, 211] width 67 height 9
click at [548, 218] on input "Business Start Date" at bounding box center [582, 231] width 123 height 27
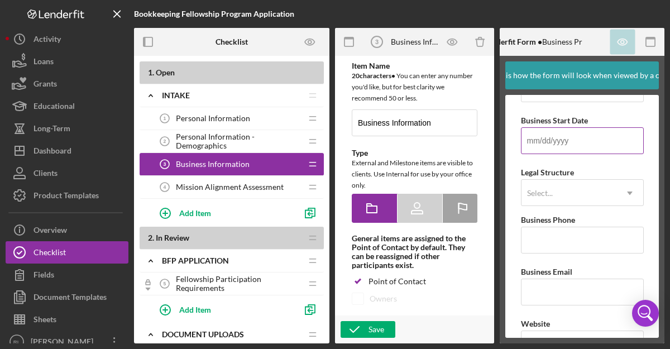
scroll to position [92, 0]
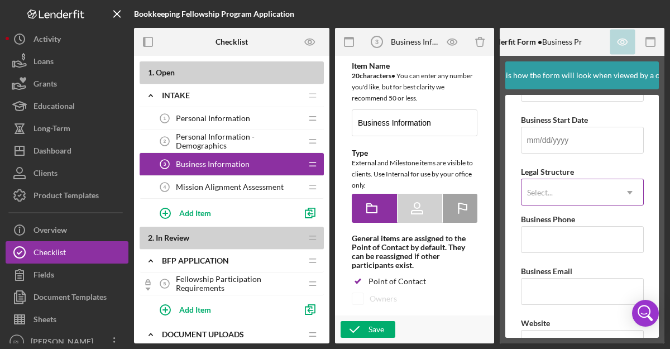
click at [554, 193] on div "Select..." at bounding box center [540, 192] width 28 height 9
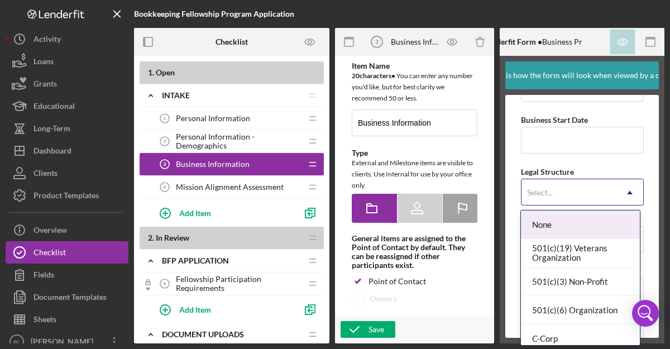
click at [623, 196] on icon "Icon/Dropdown Arrow" at bounding box center [630, 192] width 27 height 27
click at [617, 195] on icon "Icon/Dropdown Arrow" at bounding box center [630, 192] width 27 height 27
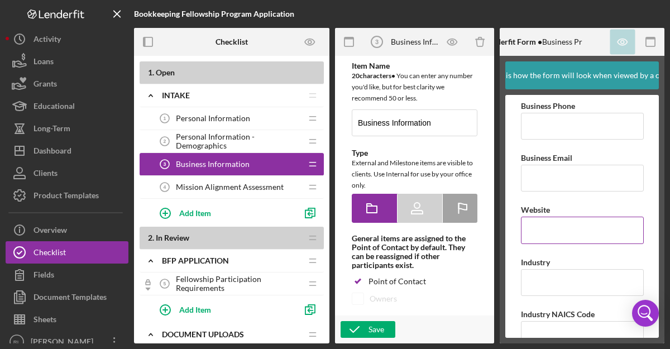
scroll to position [231, 0]
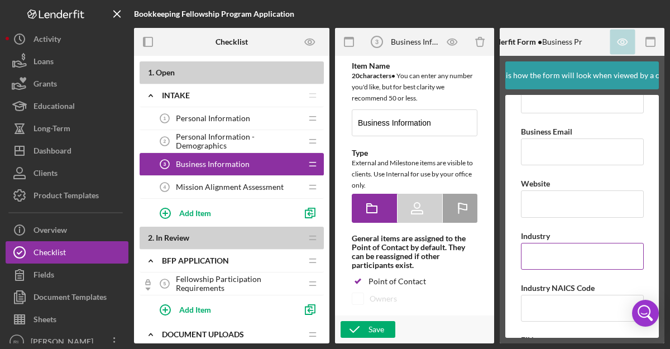
click at [564, 255] on input "Industry" at bounding box center [582, 256] width 123 height 27
click at [563, 234] on div "Industry" at bounding box center [582, 236] width 123 height 14
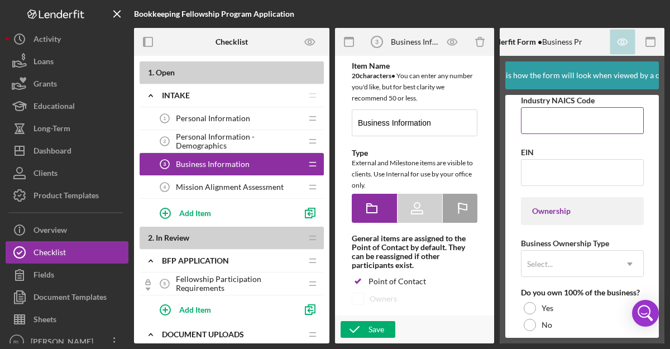
scroll to position [428, 0]
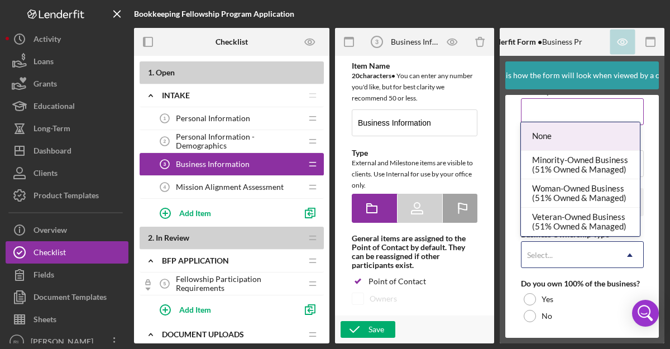
click at [591, 258] on div "Select..." at bounding box center [569, 255] width 95 height 26
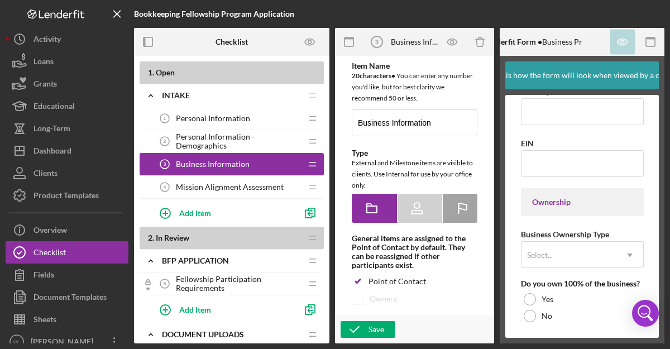
click at [593, 271] on div "Business Name Required DBA Business Start Date Legal Structure Select... Icon/D…" at bounding box center [582, 278] width 123 height 1210
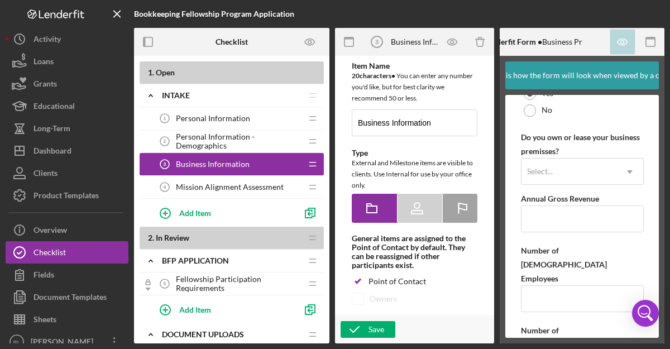
scroll to position [922, 0]
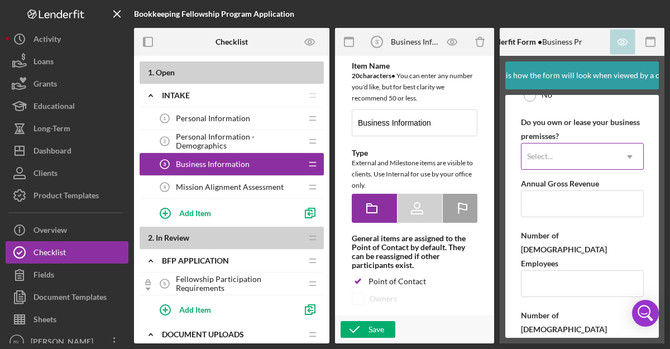
click at [618, 160] on icon "Icon/Dropdown Arrow" at bounding box center [630, 157] width 27 height 27
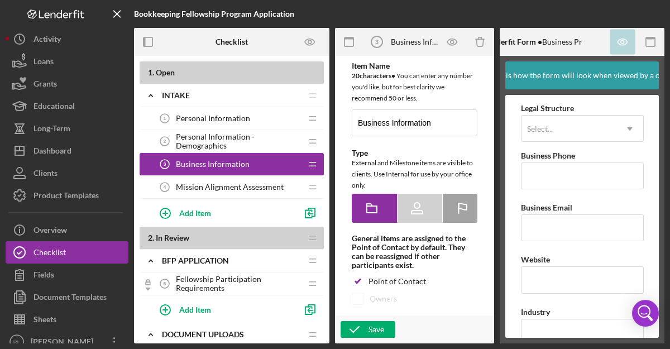
scroll to position [0, 0]
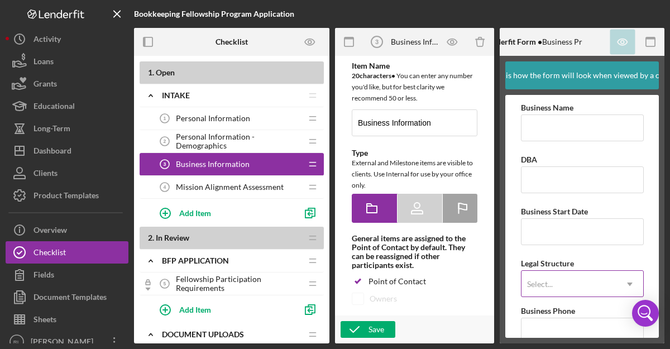
click at [622, 284] on icon "Icon/Dropdown Arrow" at bounding box center [630, 284] width 27 height 27
click at [596, 291] on div "Select..." at bounding box center [569, 285] width 95 height 26
click at [599, 285] on div "Select..." at bounding box center [569, 285] width 95 height 26
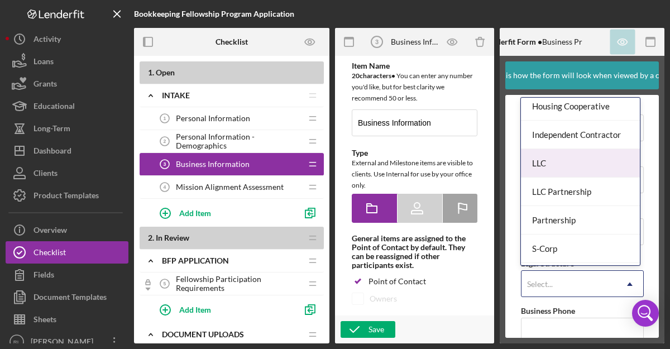
scroll to position [151, 0]
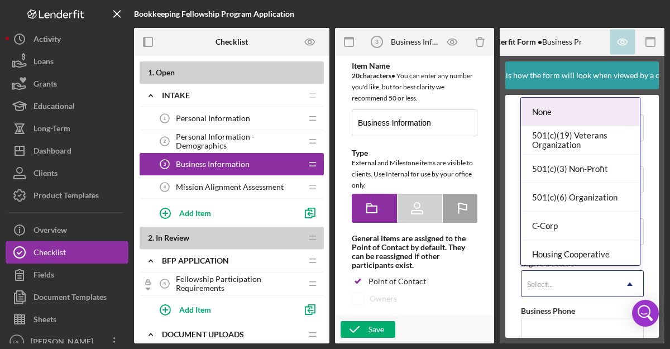
click at [599, 284] on div "Select..." at bounding box center [569, 285] width 95 height 26
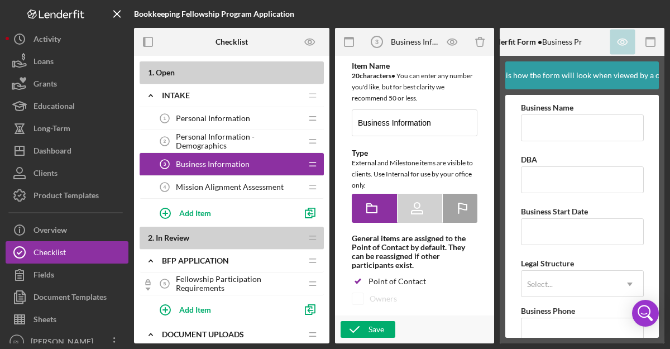
scroll to position [69, 0]
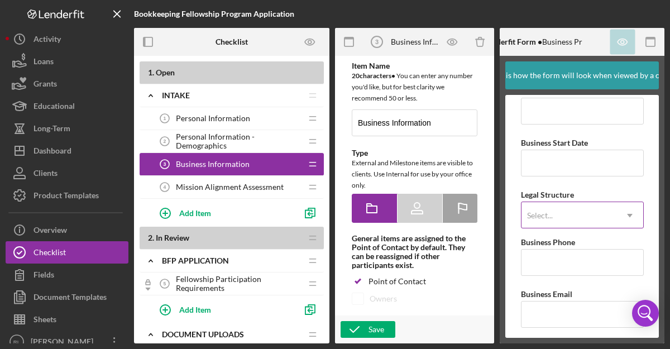
click at [622, 218] on icon "Icon/Dropdown Arrow" at bounding box center [630, 215] width 27 height 27
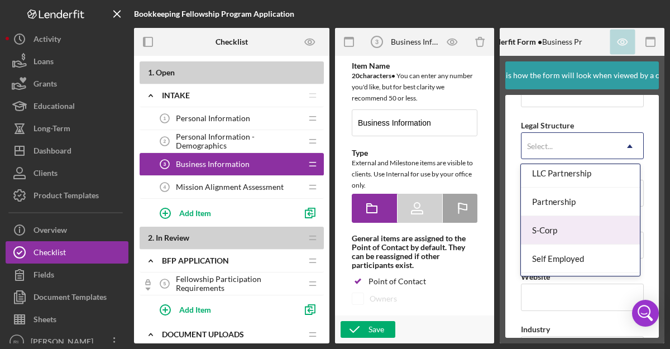
scroll to position [235, 0]
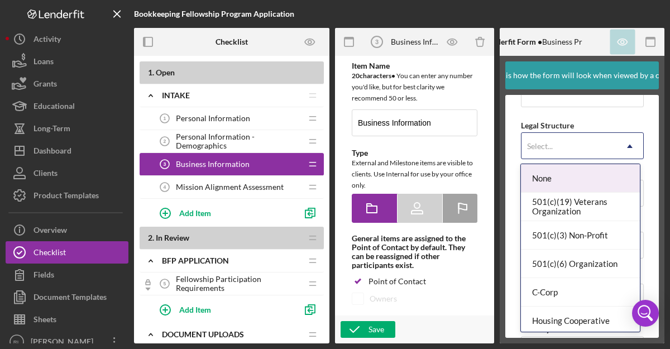
click at [623, 140] on icon "Icon/Dropdown Arrow" at bounding box center [630, 146] width 27 height 27
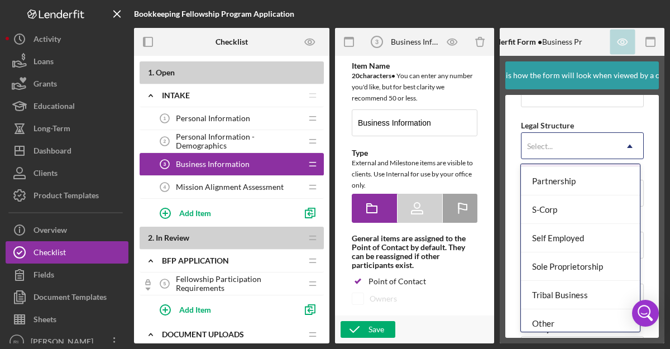
scroll to position [260, 0]
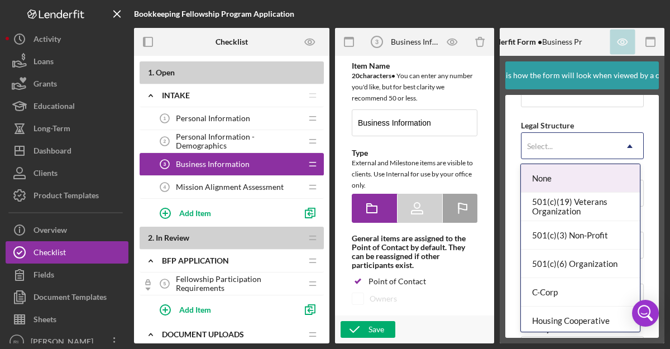
click at [605, 159] on div "Select..." at bounding box center [569, 147] width 95 height 26
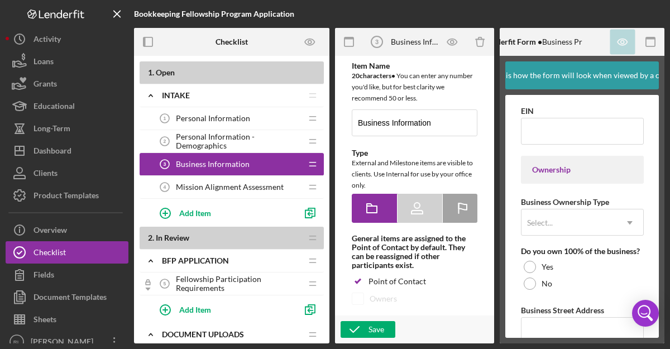
scroll to position [464, 0]
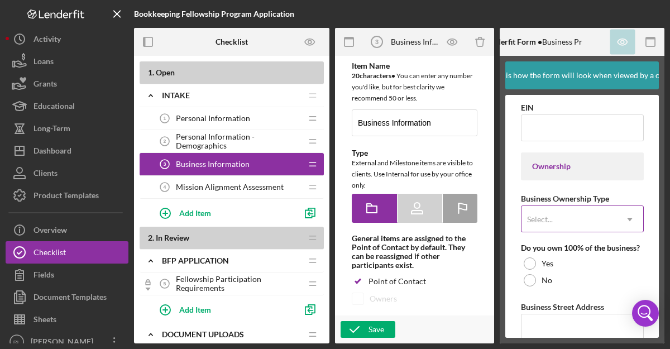
click at [596, 217] on div "Select..." at bounding box center [569, 220] width 95 height 26
click at [594, 224] on div "Select..." at bounding box center [569, 220] width 95 height 26
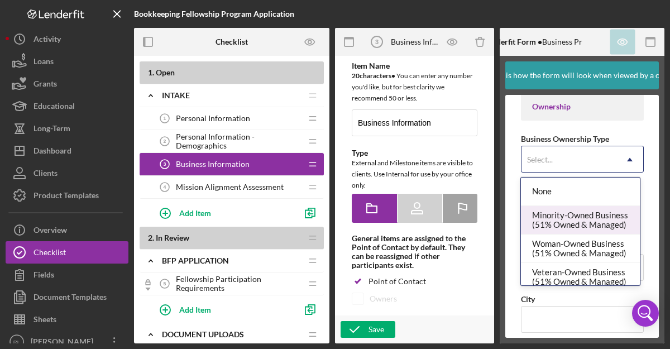
scroll to position [524, 0]
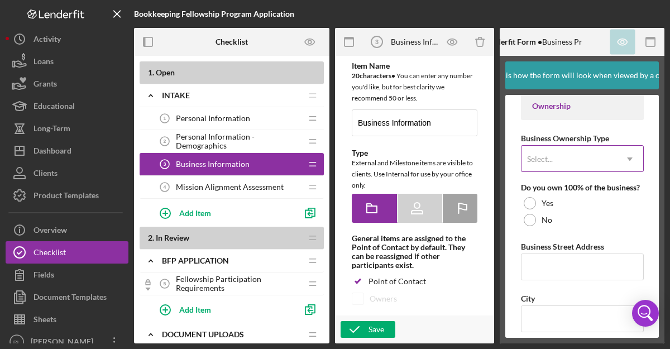
click at [595, 160] on div "Select..." at bounding box center [569, 159] width 95 height 26
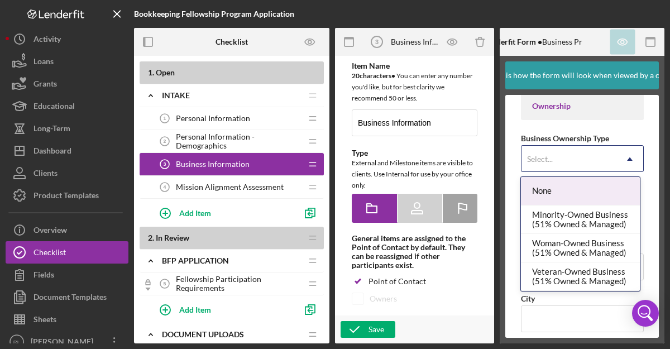
click at [622, 165] on icon "Icon/Dropdown Arrow" at bounding box center [630, 159] width 27 height 27
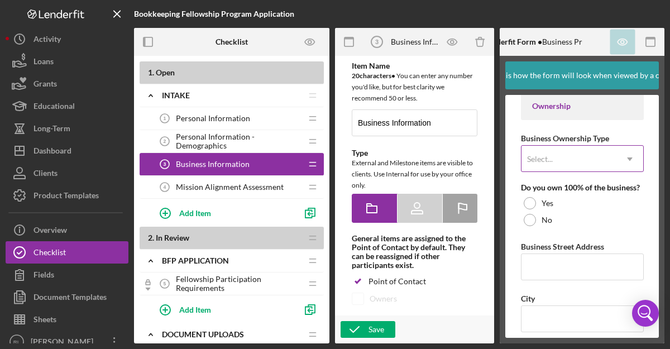
click at [594, 154] on div "Select..." at bounding box center [569, 159] width 95 height 26
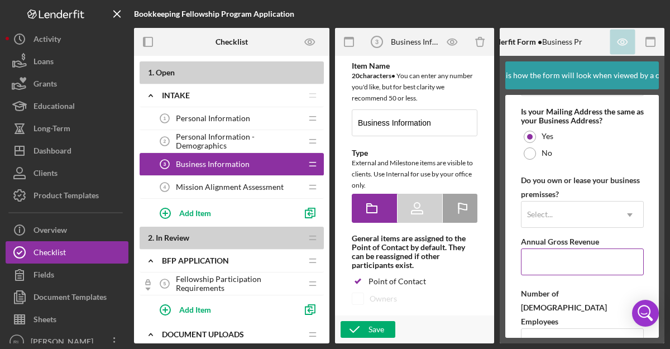
scroll to position [922, 0]
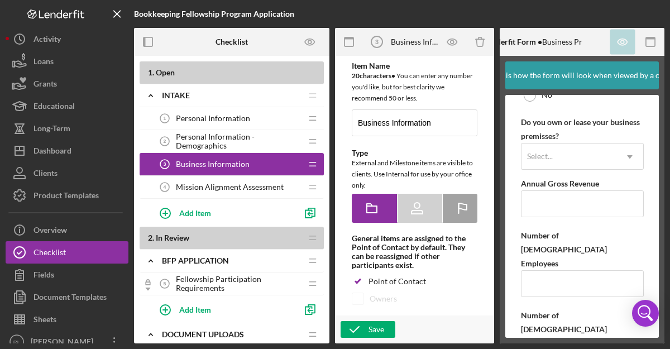
click at [226, 191] on span "Mission Alignment Assessment" at bounding box center [230, 187] width 108 height 9
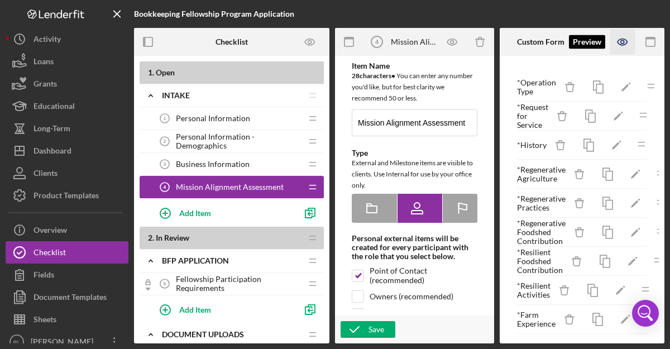
click at [620, 44] on icon "button" at bounding box center [623, 42] width 25 height 25
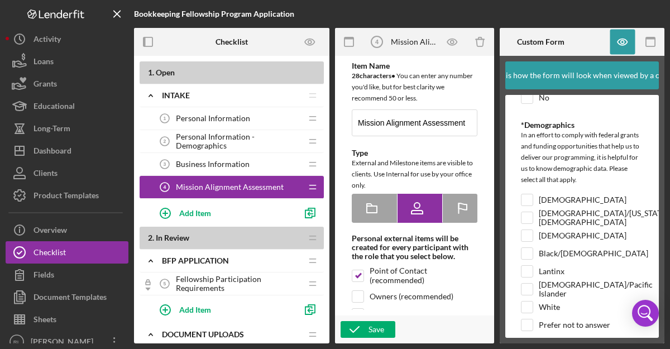
scroll to position [1859, 0]
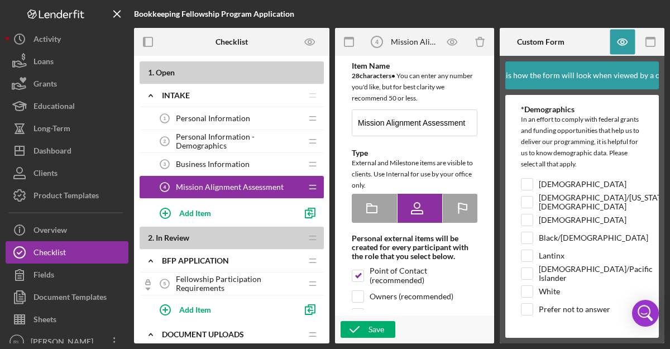
click at [222, 280] on span "Fellowship Participation Requirements" at bounding box center [239, 284] width 126 height 18
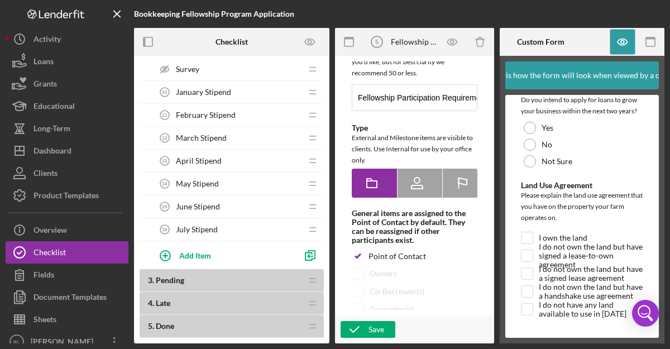
scroll to position [430, 0]
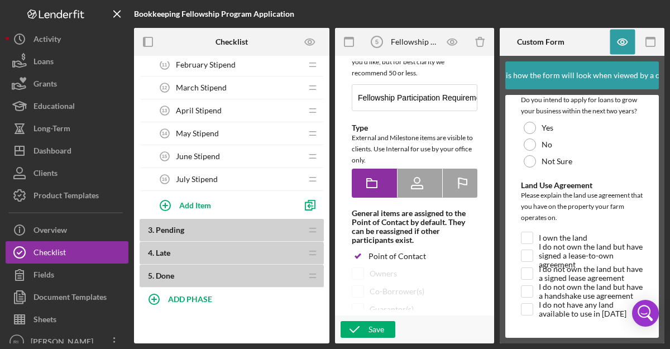
click at [202, 228] on b "3 . Pending" at bounding box center [225, 230] width 154 height 9
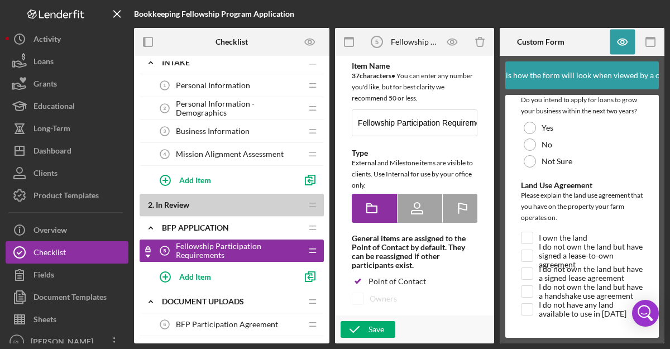
scroll to position [50, 0]
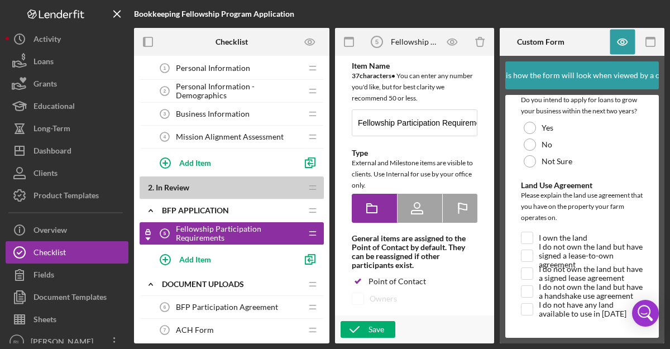
click at [263, 139] on span "Mission Alignment Assessment" at bounding box center [230, 136] width 108 height 9
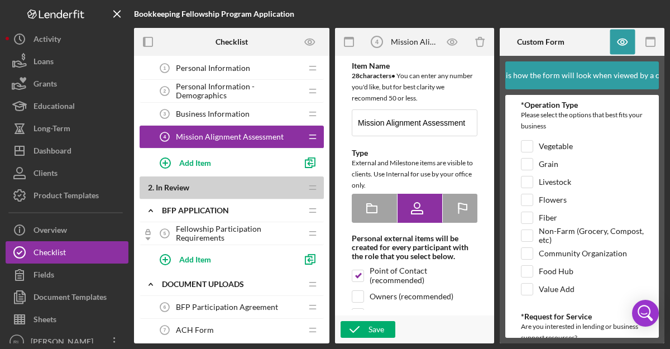
click at [255, 93] on span "Personal Information - Demographics" at bounding box center [239, 91] width 126 height 18
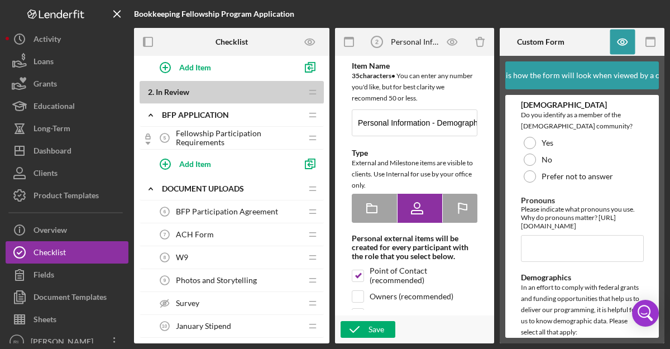
scroll to position [149, 0]
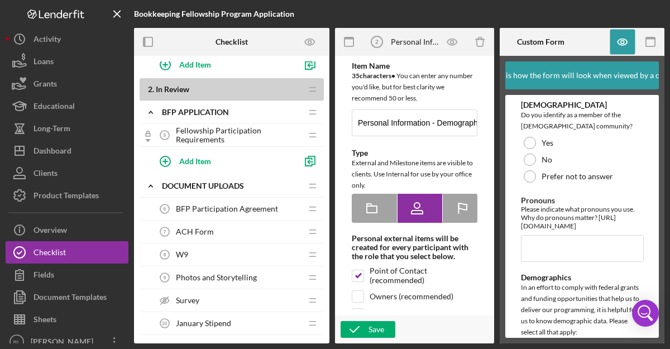
click at [235, 135] on span "Fellowship Participation Requirements" at bounding box center [239, 135] width 126 height 18
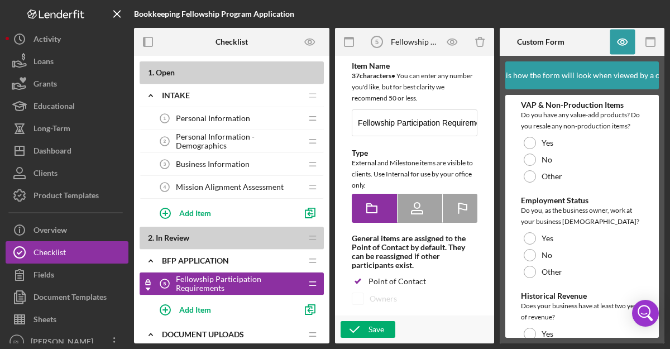
click at [239, 160] on span "Business Information" at bounding box center [213, 164] width 74 height 9
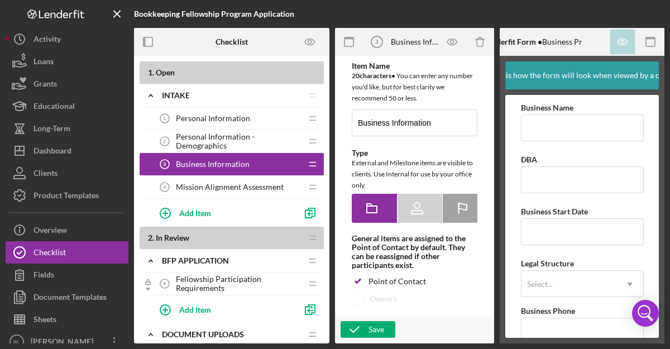
click at [236, 190] on span "Mission Alignment Assessment" at bounding box center [230, 187] width 108 height 9
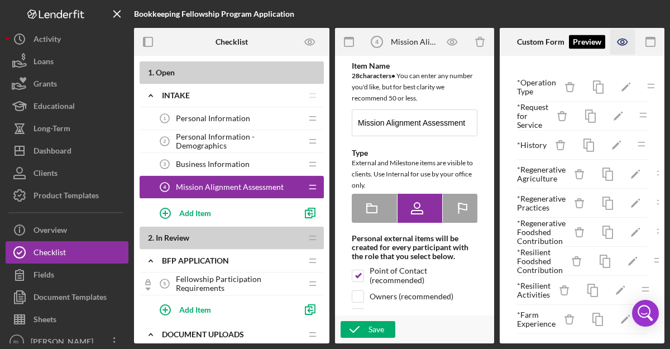
click at [621, 41] on icon "button" at bounding box center [622, 41] width 3 height 3
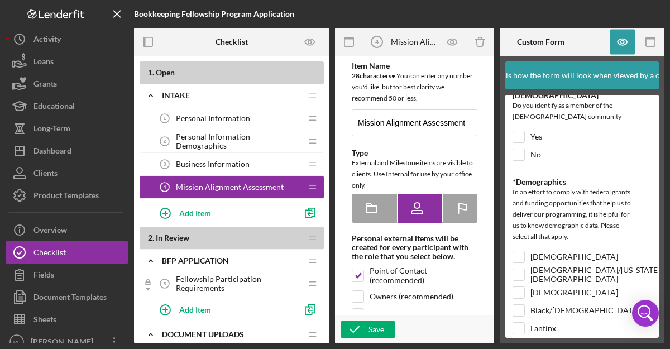
scroll to position [1756, 8]
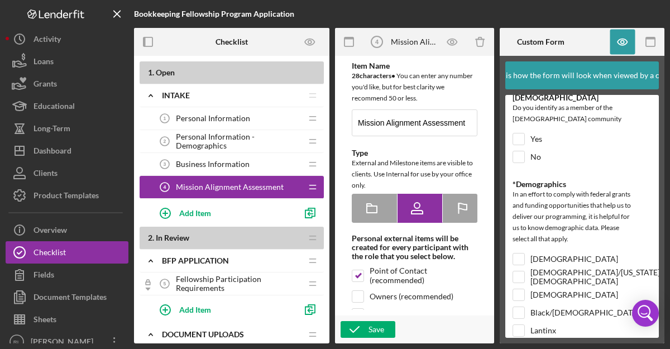
click at [262, 140] on span "Personal Information - Demographics" at bounding box center [239, 141] width 126 height 18
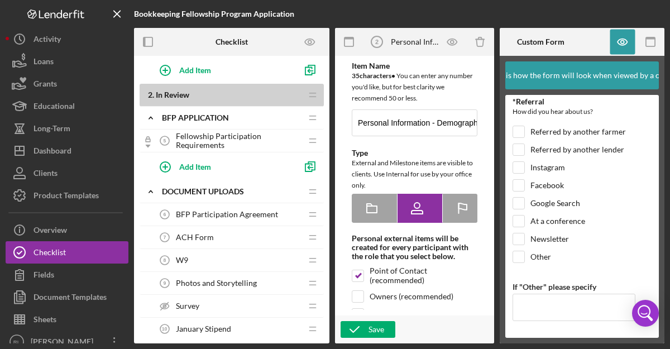
scroll to position [144, 0]
